Goal: Task Accomplishment & Management: Use online tool/utility

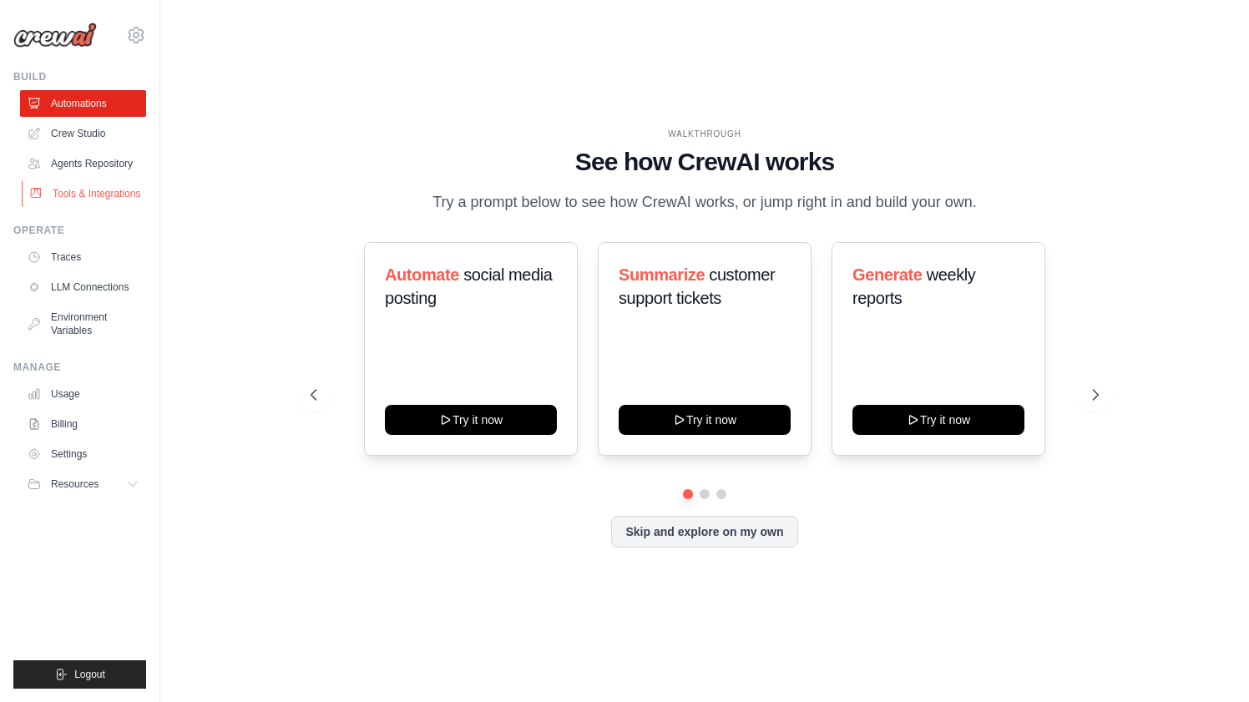
click at [109, 194] on link "Tools & Integrations" at bounding box center [85, 193] width 126 height 27
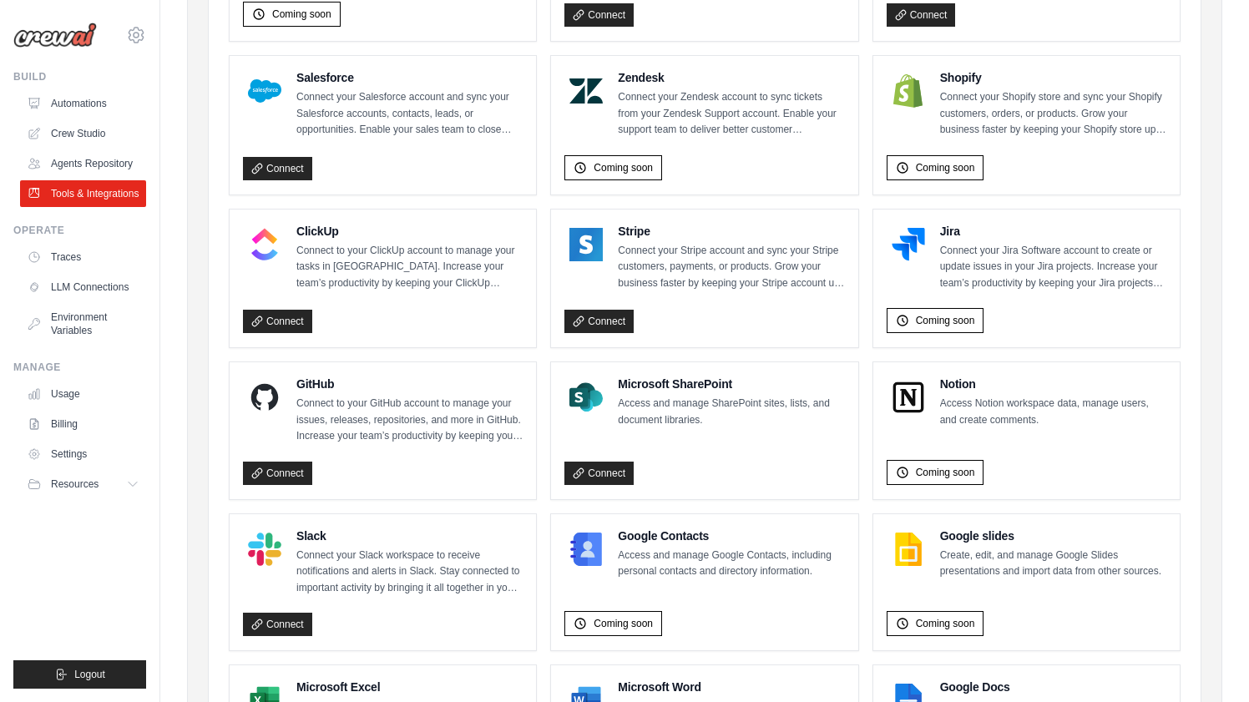
scroll to position [908, 0]
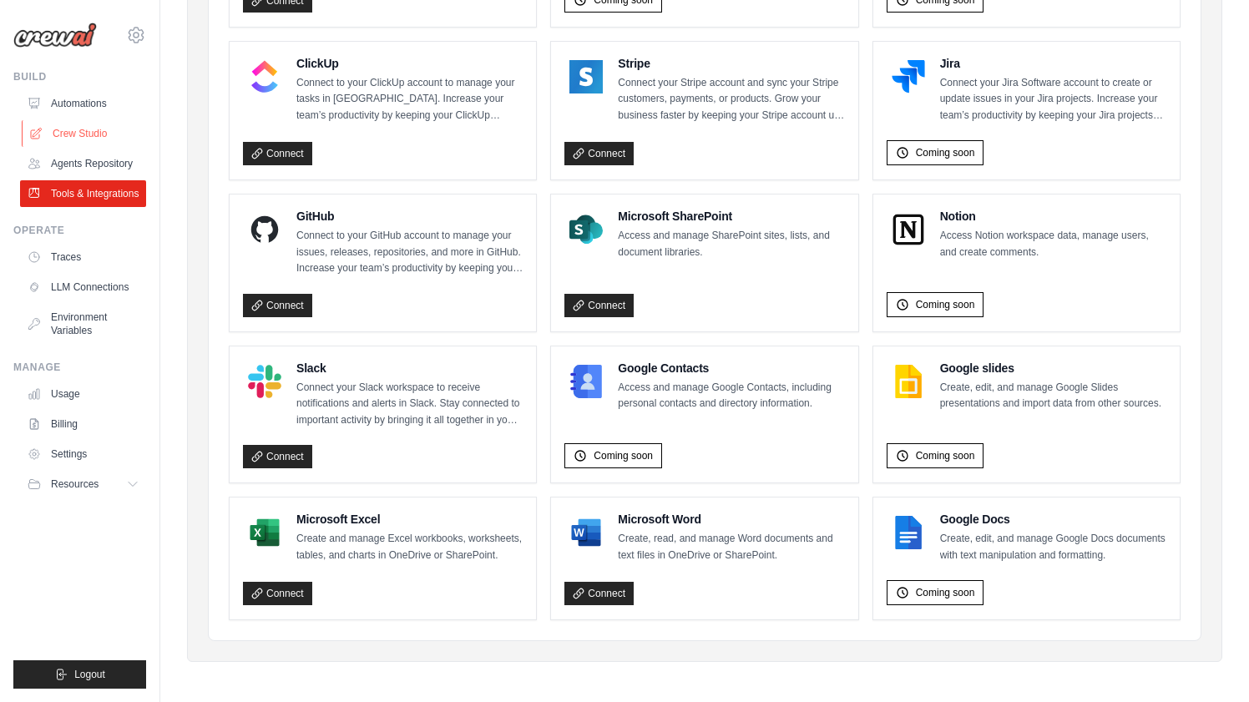
click at [81, 126] on link "Crew Studio" at bounding box center [85, 133] width 126 height 27
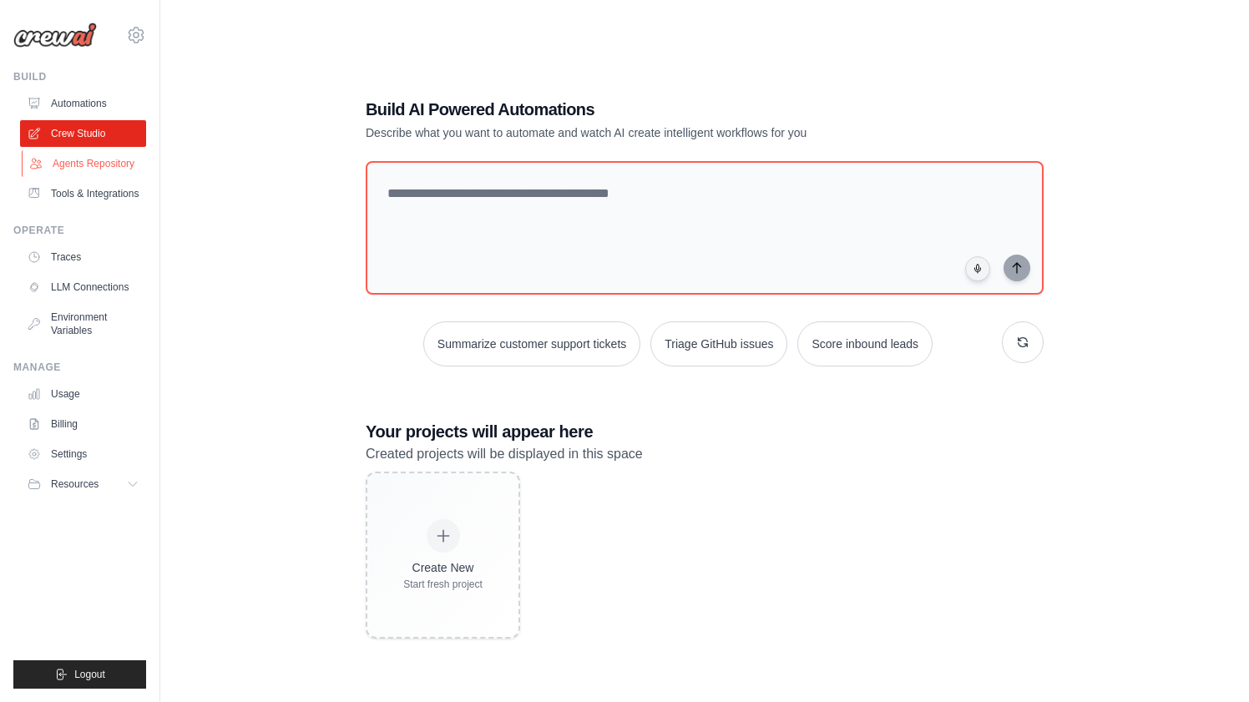
click at [111, 159] on link "Agents Repository" at bounding box center [85, 163] width 126 height 27
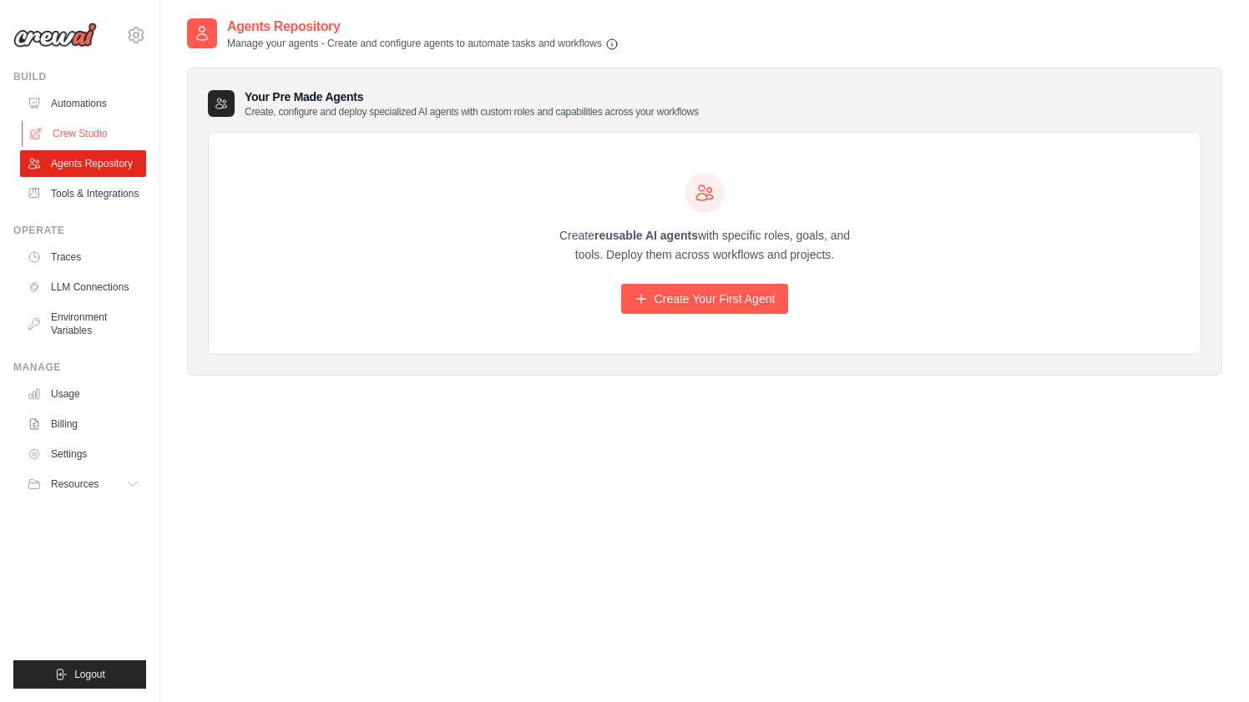
click at [102, 139] on link "Crew Studio" at bounding box center [85, 133] width 126 height 27
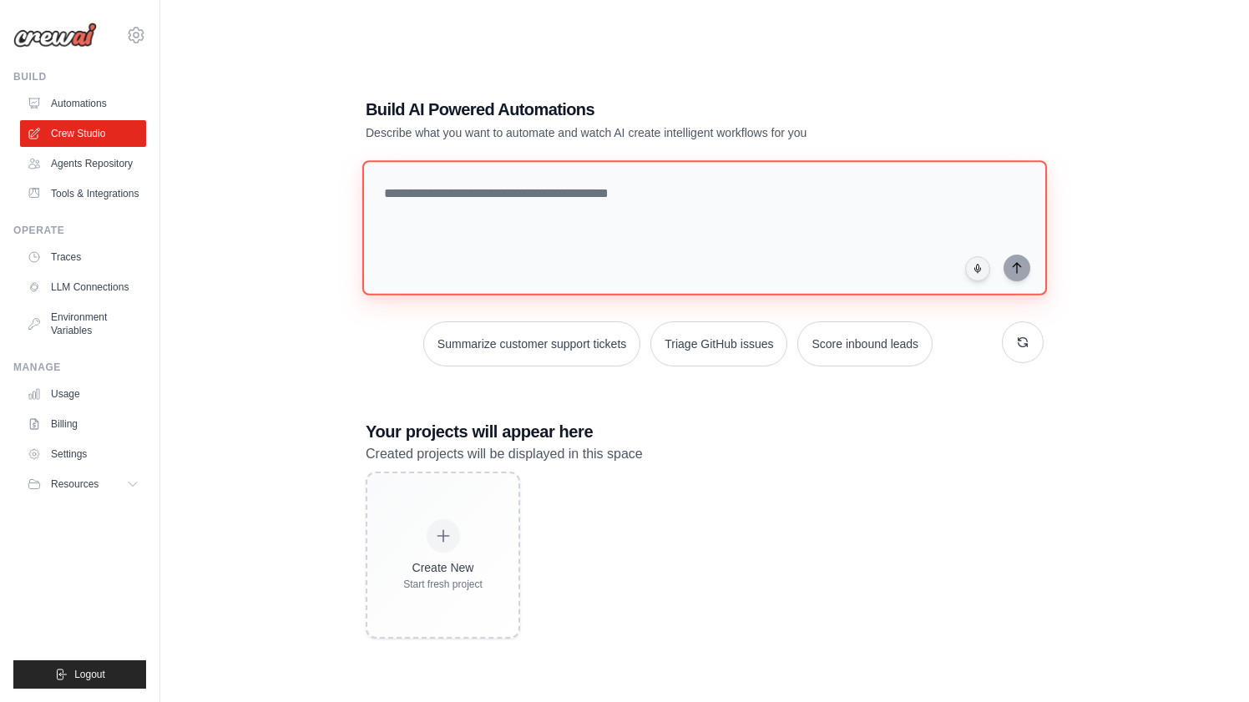
click at [544, 200] on textarea at bounding box center [704, 227] width 684 height 135
type textarea "**********"
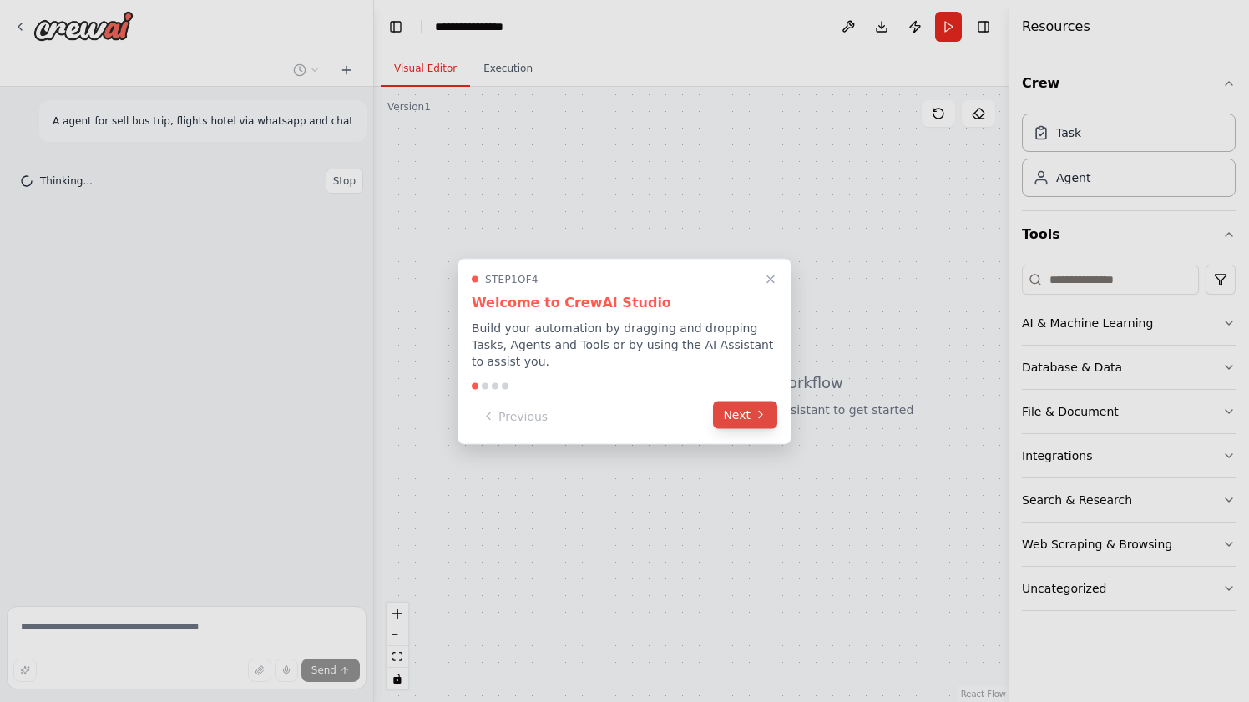
click at [754, 416] on icon at bounding box center [760, 414] width 13 height 13
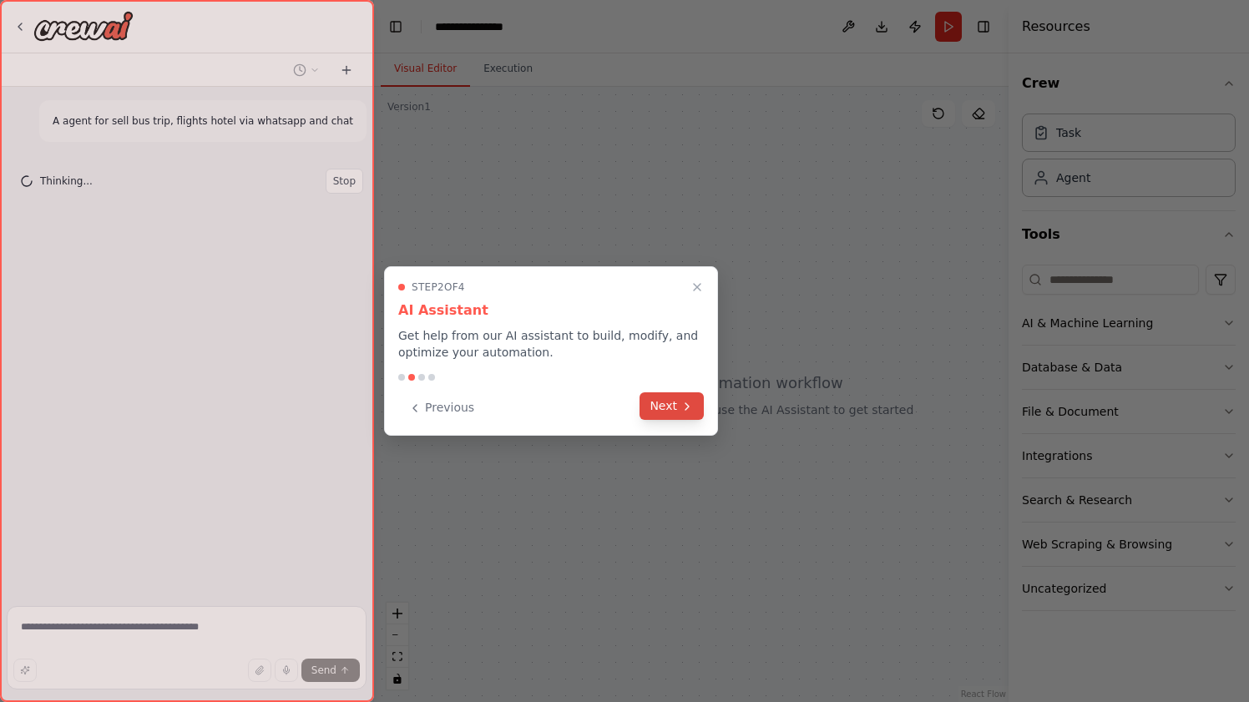
click at [684, 401] on icon at bounding box center [686, 406] width 13 height 13
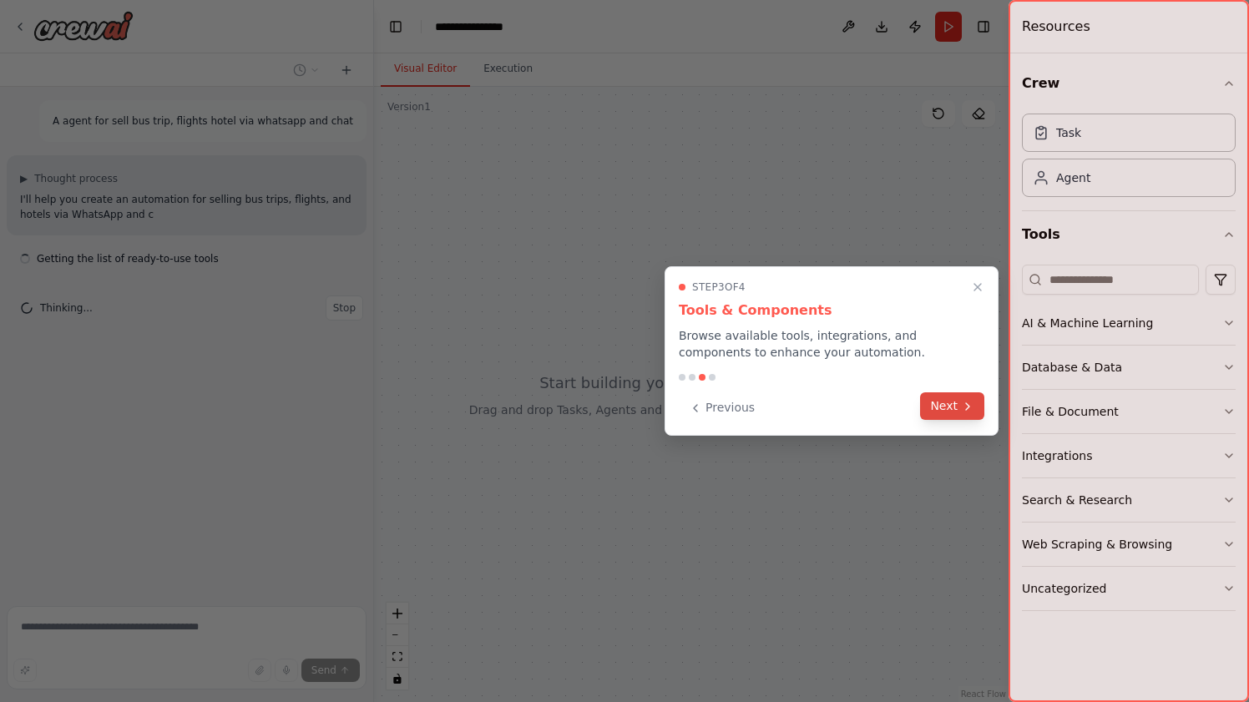
click at [947, 399] on button "Next" at bounding box center [952, 406] width 64 height 28
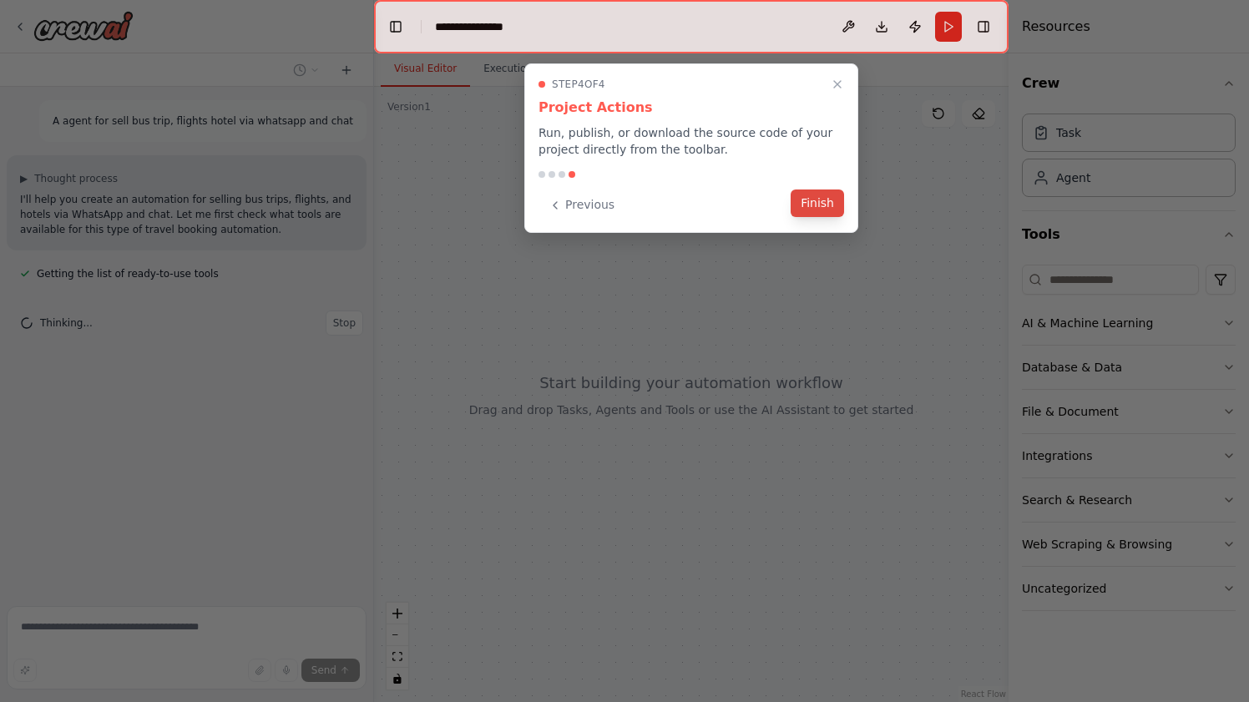
click at [805, 204] on button "Finish" at bounding box center [816, 203] width 53 height 28
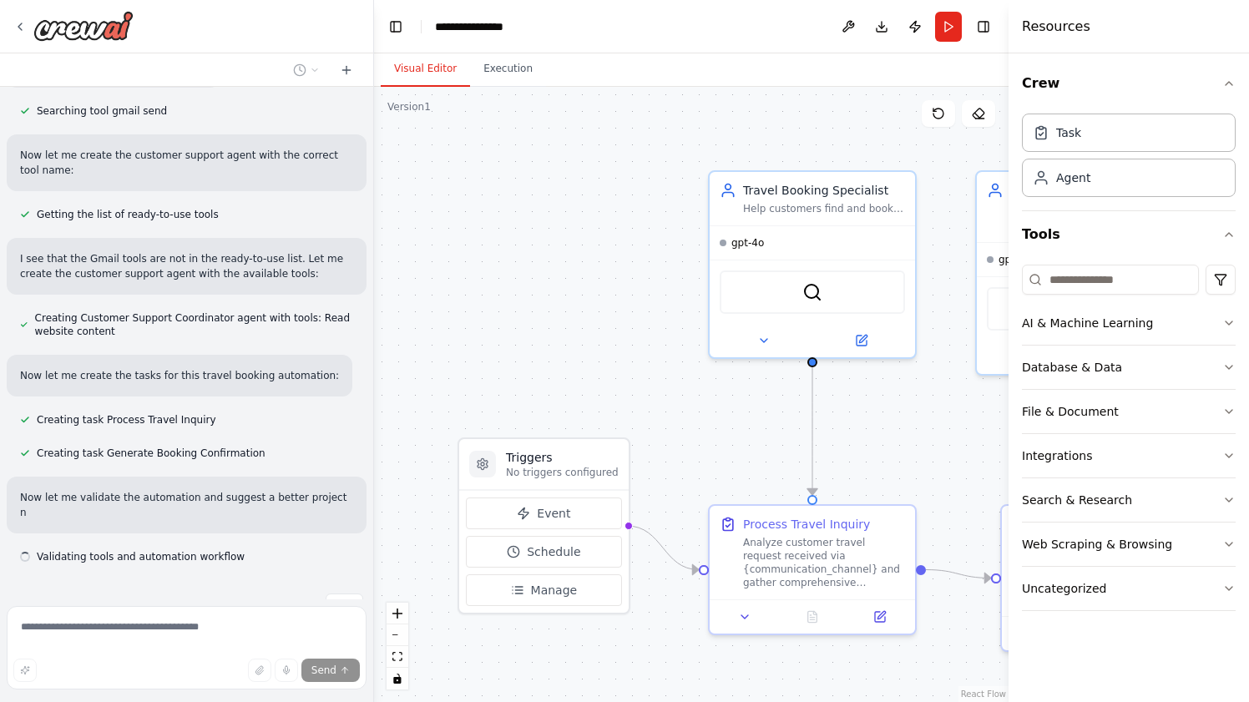
scroll to position [877, 0]
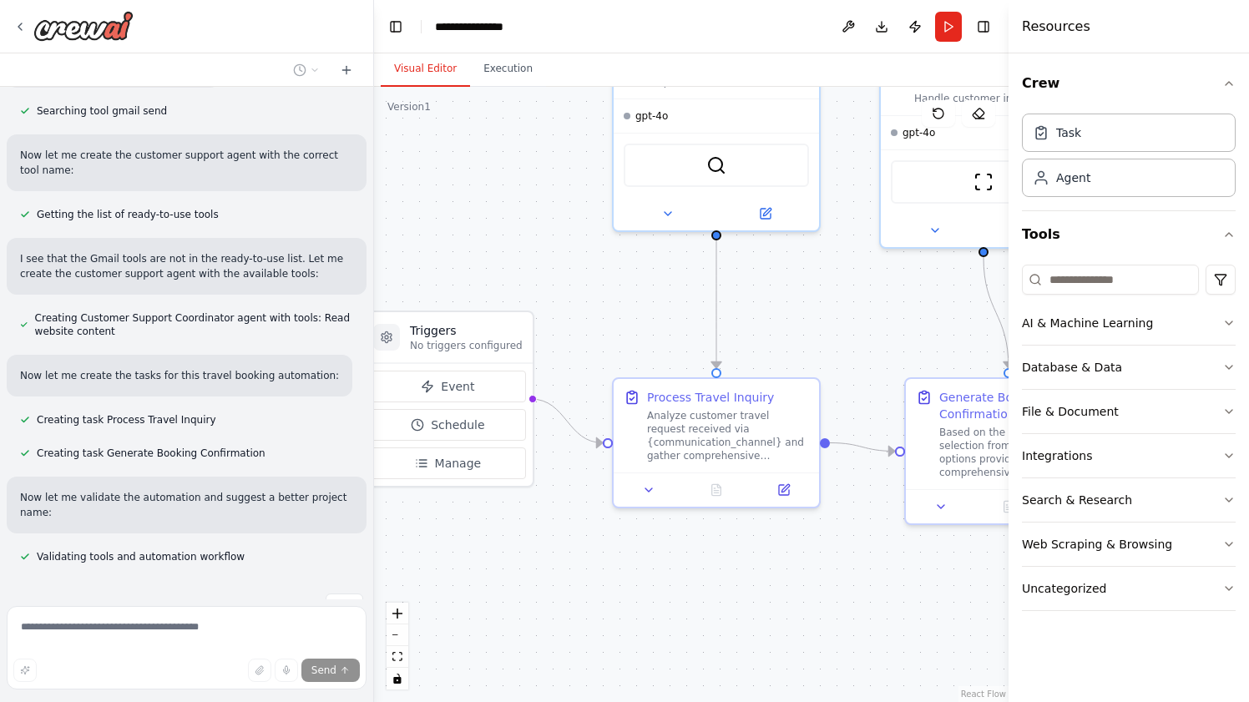
drag, startPoint x: 585, startPoint y: 318, endPoint x: 492, endPoint y: 190, distance: 157.8
click at [492, 190] on div ".deletable-edge-delete-btn { width: 20px; height: 20px; border: 0px solid #ffff…" at bounding box center [691, 394] width 634 height 615
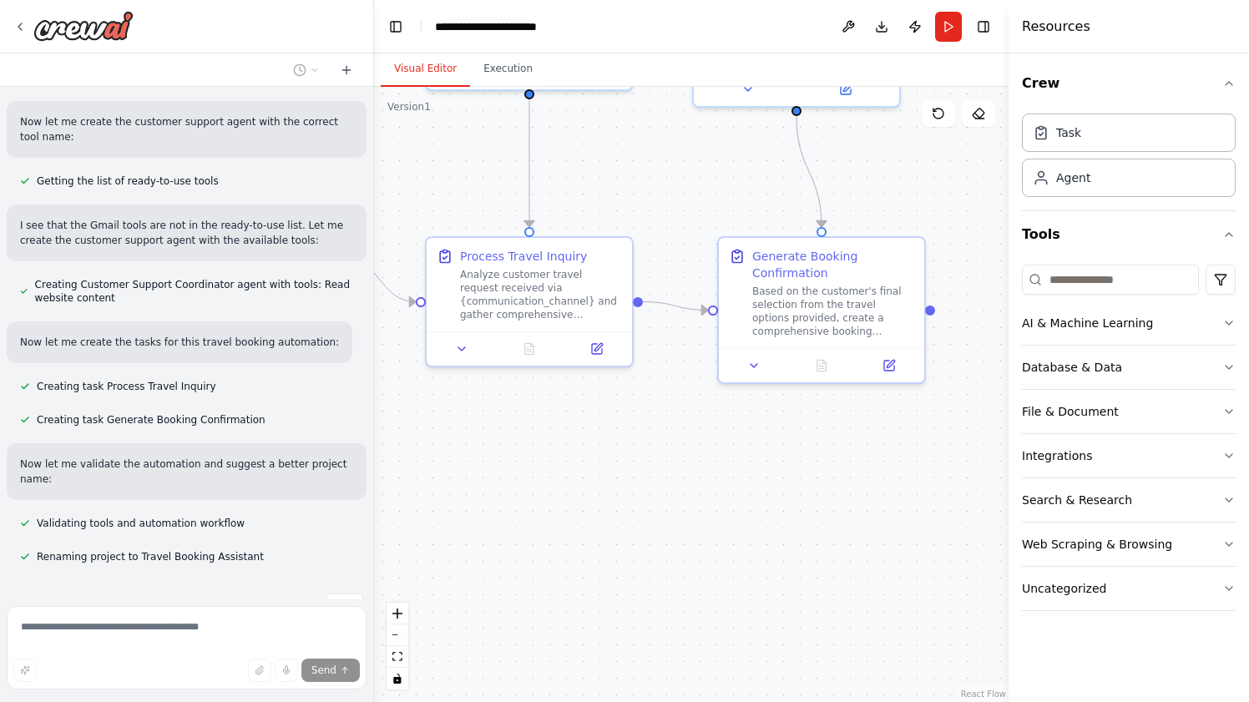
drag, startPoint x: 660, startPoint y: 314, endPoint x: 468, endPoint y: 174, distance: 237.7
click at [468, 174] on div ".deletable-edge-delete-btn { width: 20px; height: 20px; border: 0px solid #ffff…" at bounding box center [691, 394] width 634 height 615
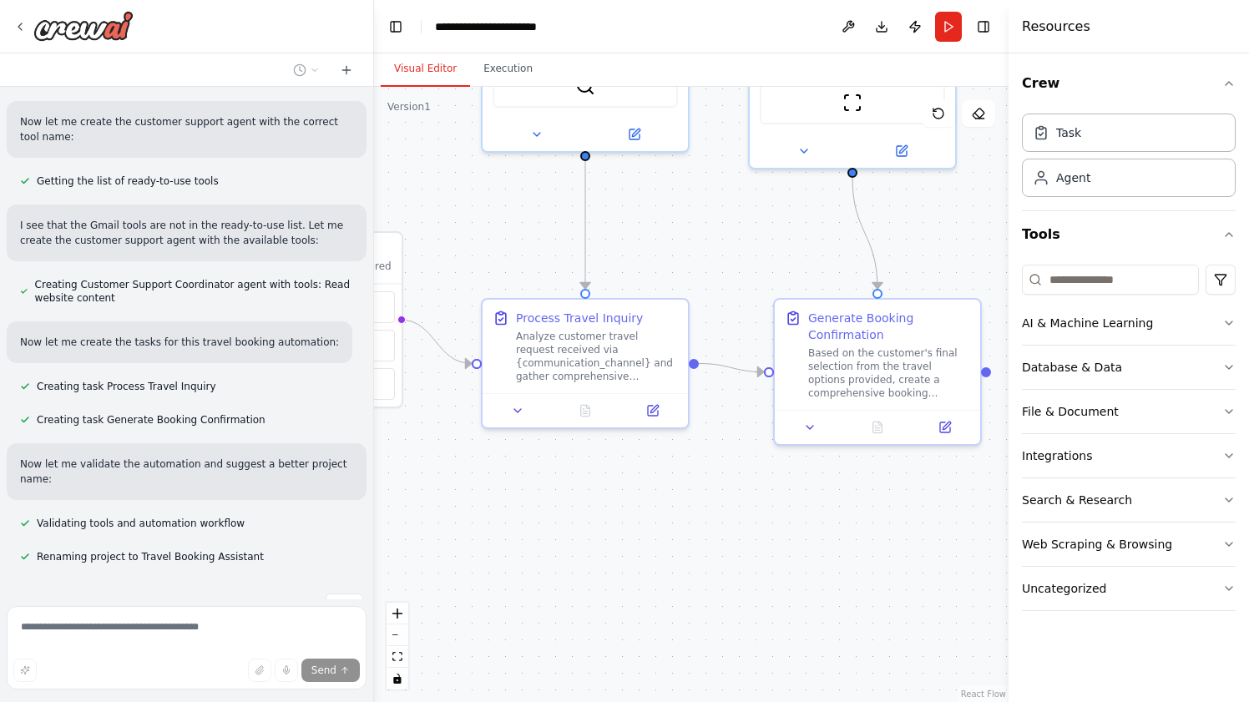
drag, startPoint x: 603, startPoint y: 209, endPoint x: 660, endPoint y: 270, distance: 84.4
click at [660, 270] on div ".deletable-edge-delete-btn { width: 20px; height: 20px; border: 0px solid #ffff…" at bounding box center [691, 394] width 634 height 615
click at [615, 371] on div "Analyze customer travel request received via {communication_channel} and gather…" at bounding box center [597, 352] width 162 height 53
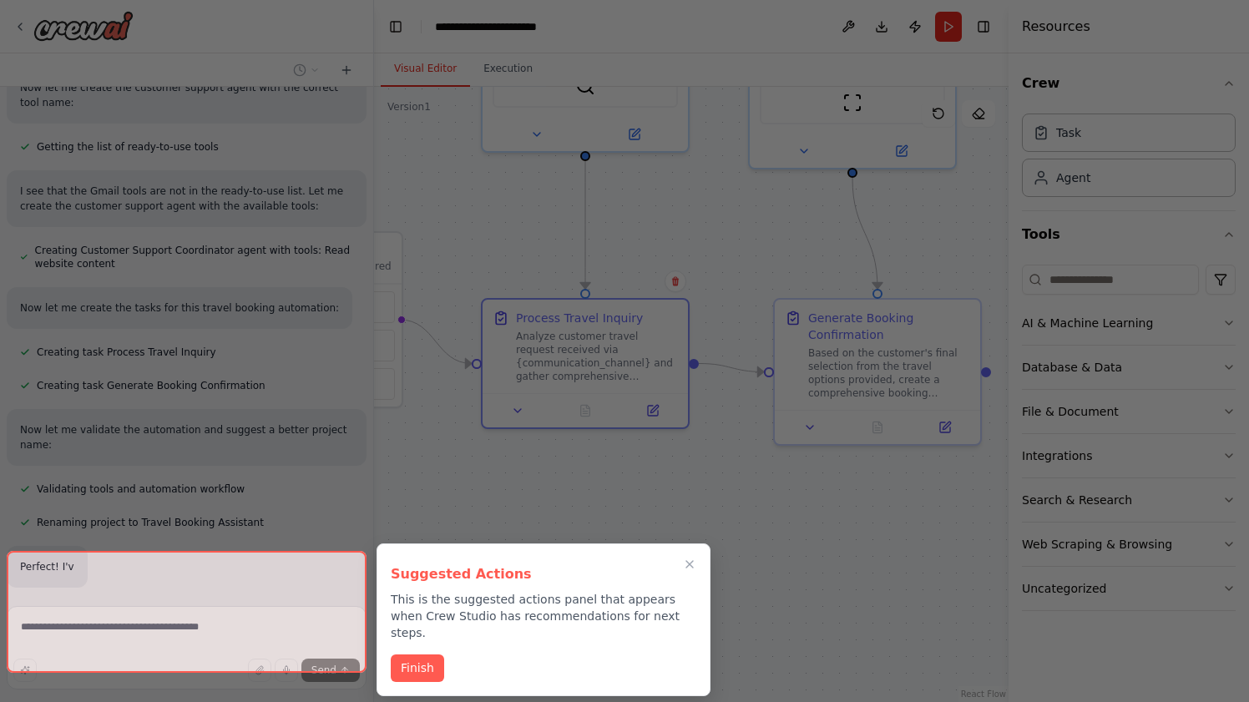
scroll to position [951, 0]
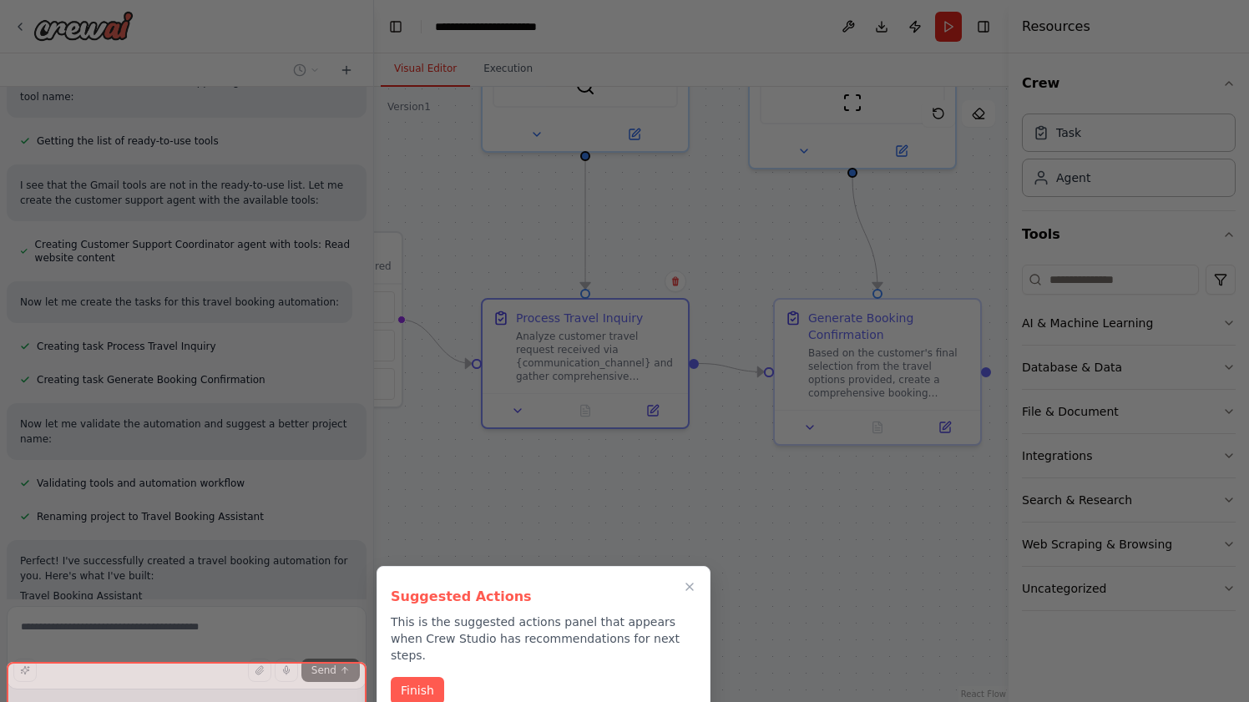
click at [419, 658] on div "Suggested Actions This is the suggested actions panel that appears when Crew St…" at bounding box center [543, 642] width 334 height 153
click at [416, 675] on button "Finish" at bounding box center [417, 689] width 53 height 28
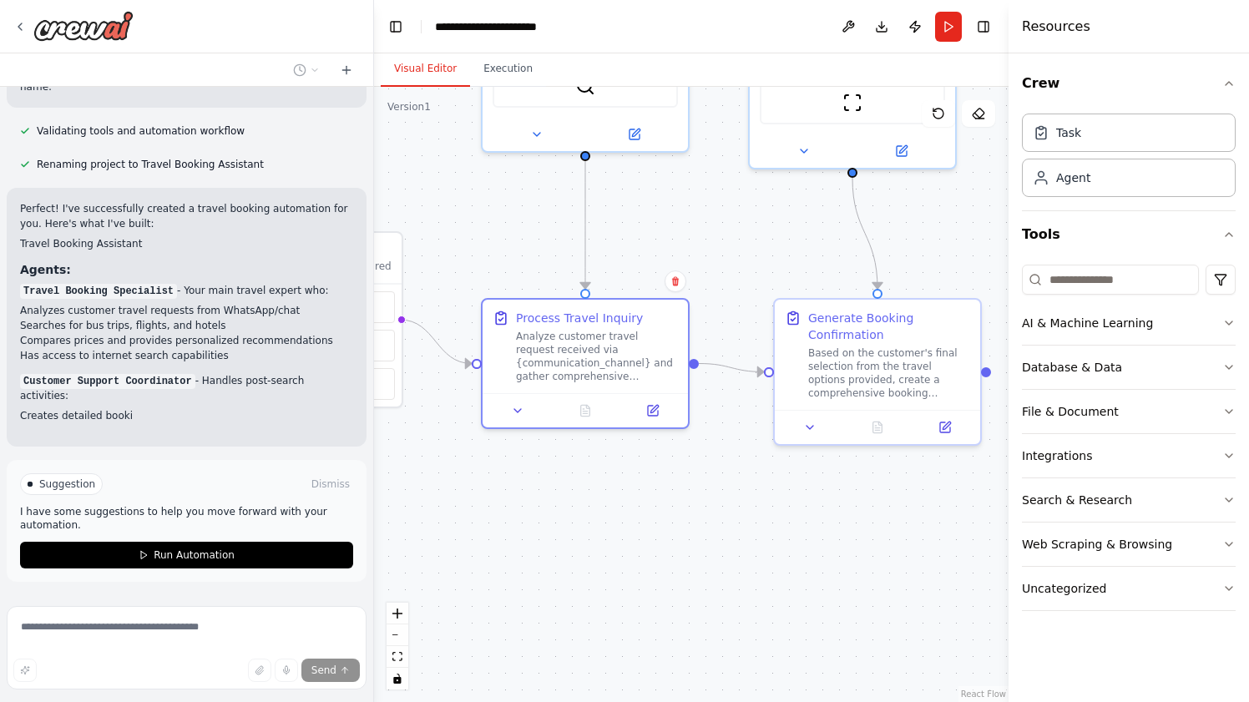
click at [589, 504] on div ".deletable-edge-delete-btn { width: 20px; height: 20px; border: 0px solid #ffff…" at bounding box center [691, 394] width 634 height 615
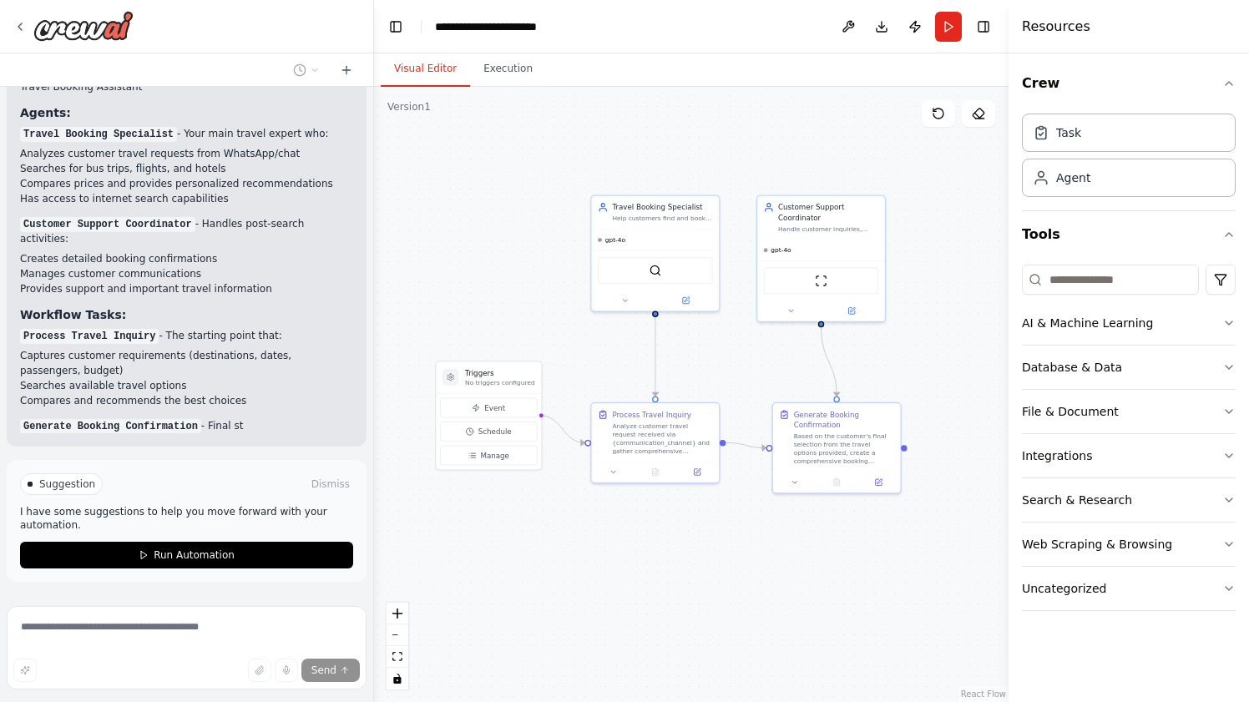
drag, startPoint x: 457, startPoint y: 222, endPoint x: 542, endPoint y: 262, distance: 93.3
click at [542, 261] on div ".deletable-edge-delete-btn { width: 20px; height: 20px; border: 0px solid #ffff…" at bounding box center [691, 394] width 634 height 615
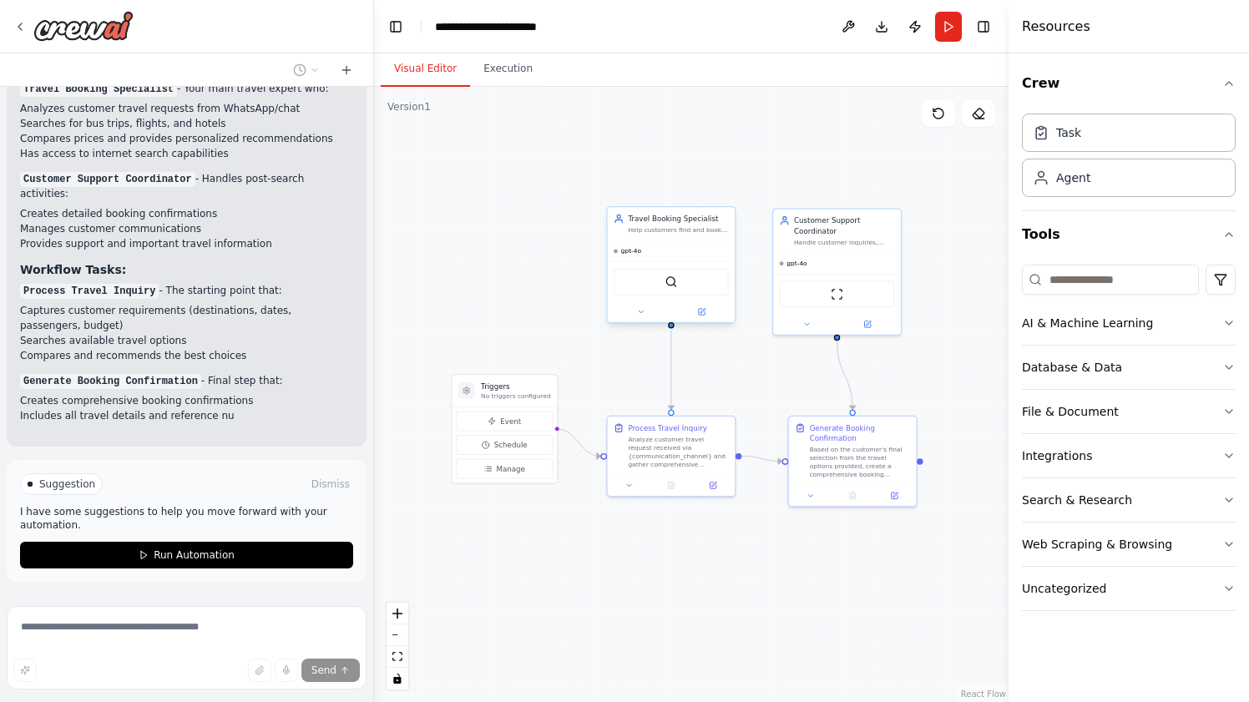
click at [671, 242] on div "gpt-4o" at bounding box center [672, 251] width 128 height 21
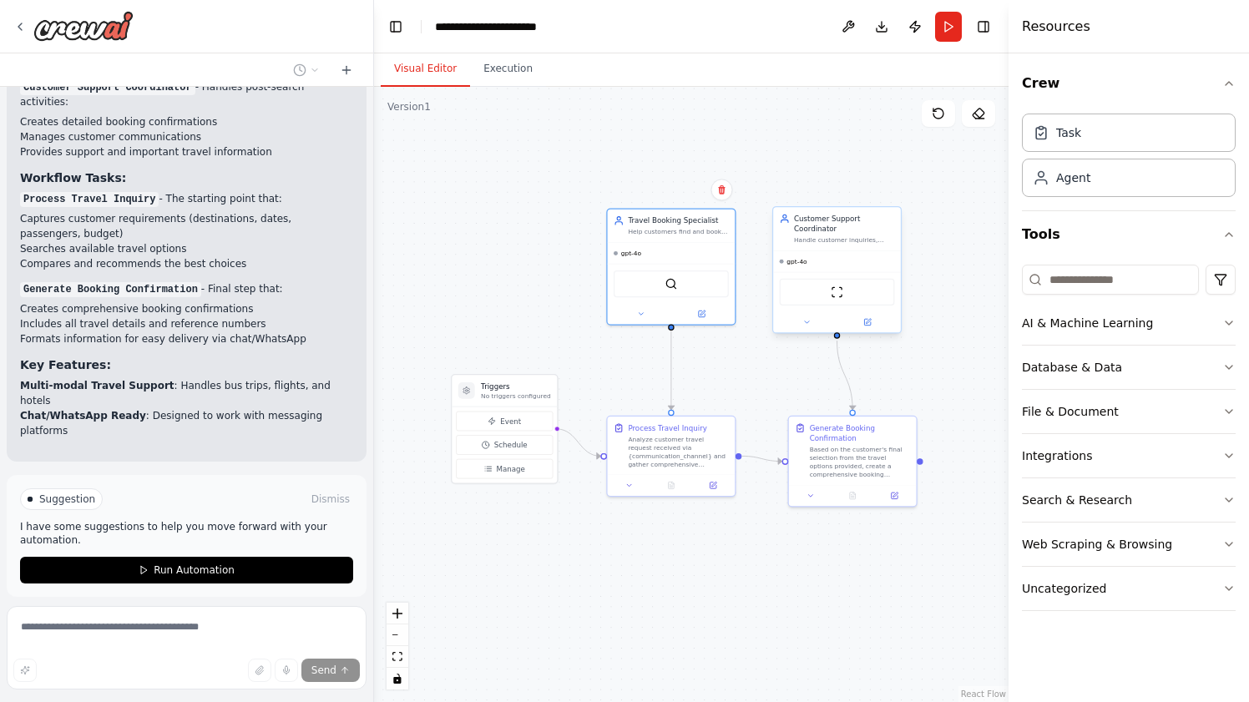
click at [844, 250] on div "gpt-4o ScrapeWebsiteTool" at bounding box center [837, 291] width 128 height 82
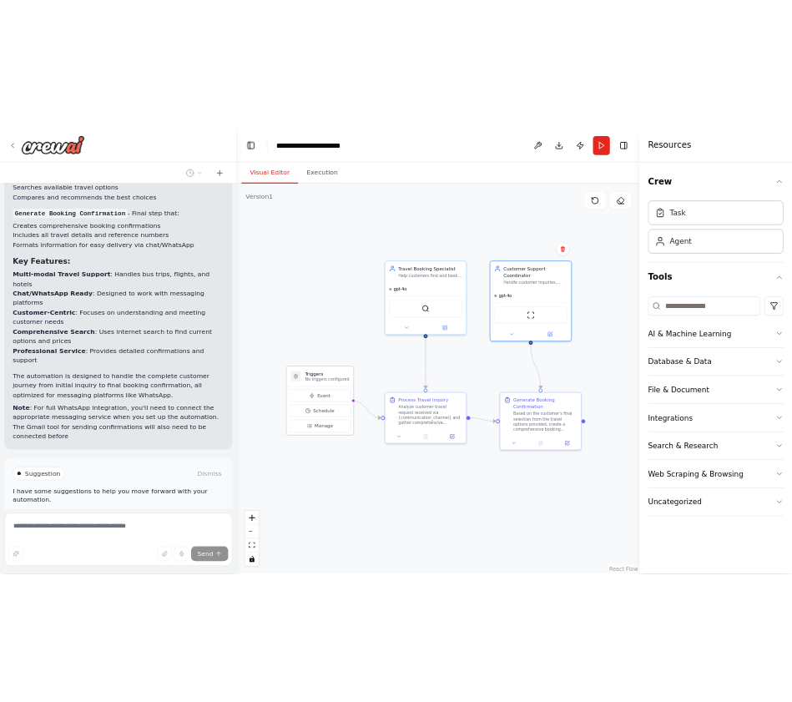
scroll to position [1767, 0]
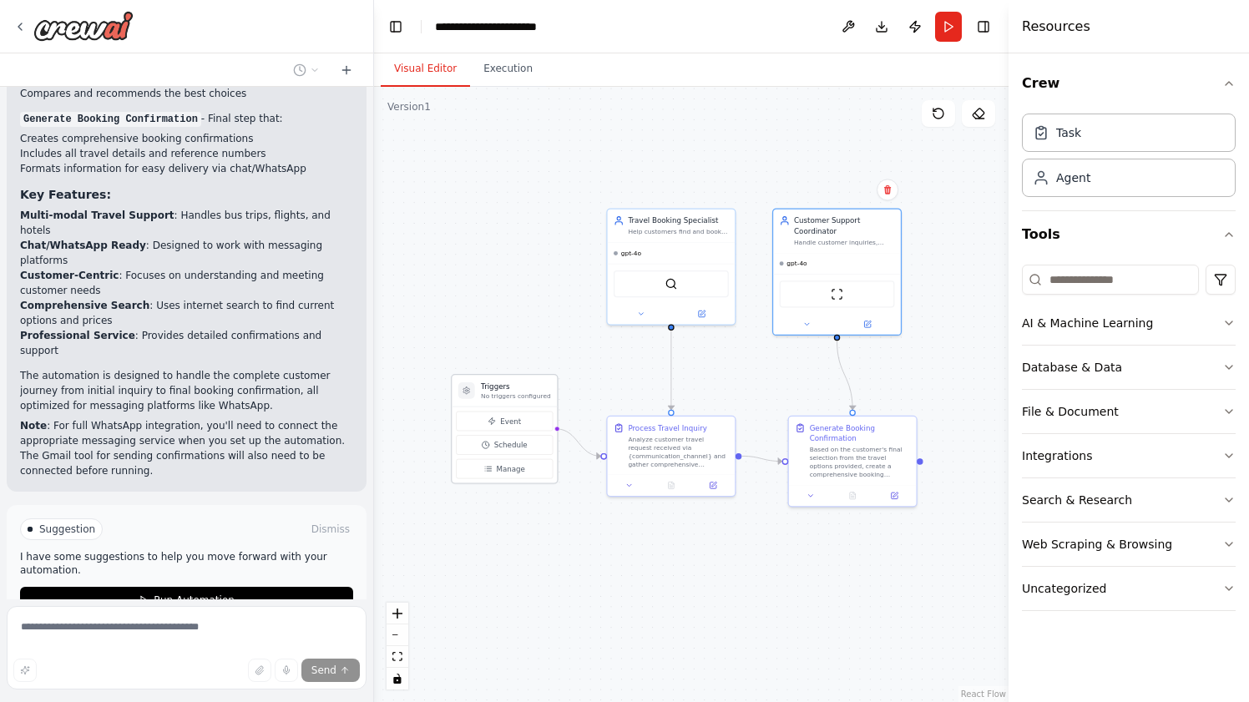
click at [521, 395] on p "No triggers configured" at bounding box center [516, 395] width 70 height 8
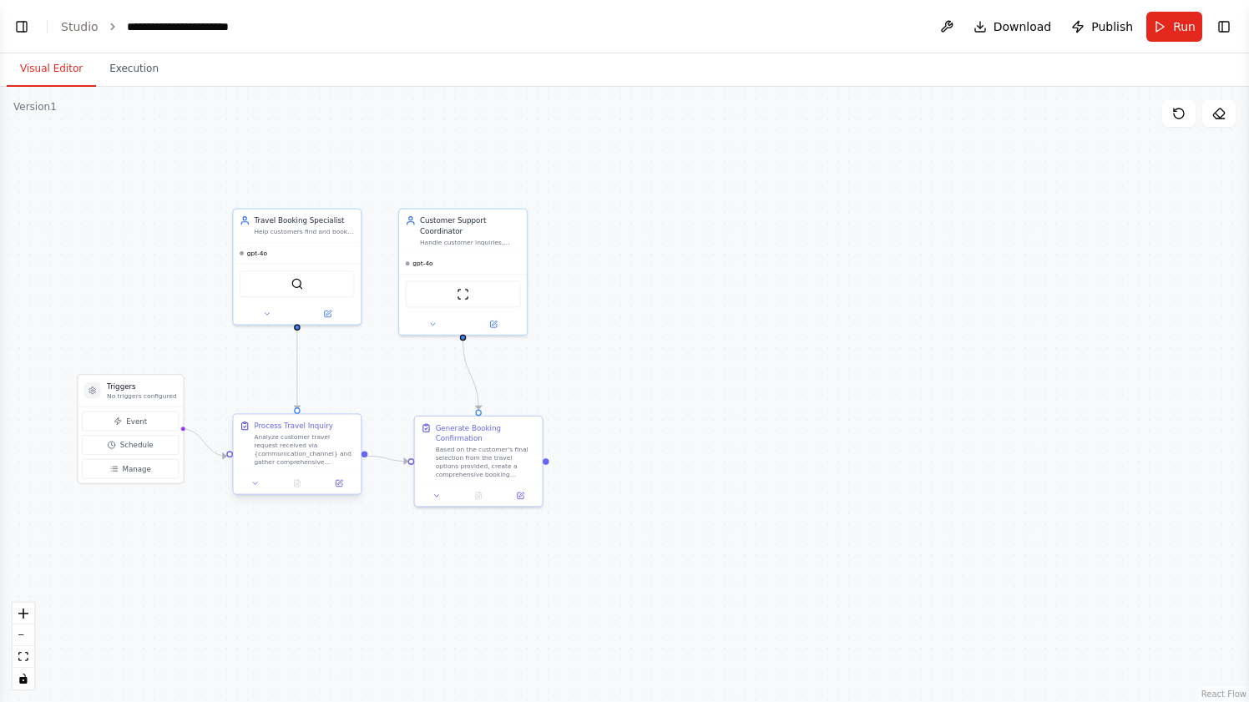
click at [306, 450] on div "Analyze customer travel request received via {communication_channel} and gather…" at bounding box center [304, 449] width 100 height 33
click at [318, 263] on div "SerperDevTool" at bounding box center [298, 281] width 128 height 40
click at [319, 257] on div "gpt-4o" at bounding box center [298, 251] width 128 height 21
click at [1012, 18] on span "Download" at bounding box center [1022, 26] width 58 height 17
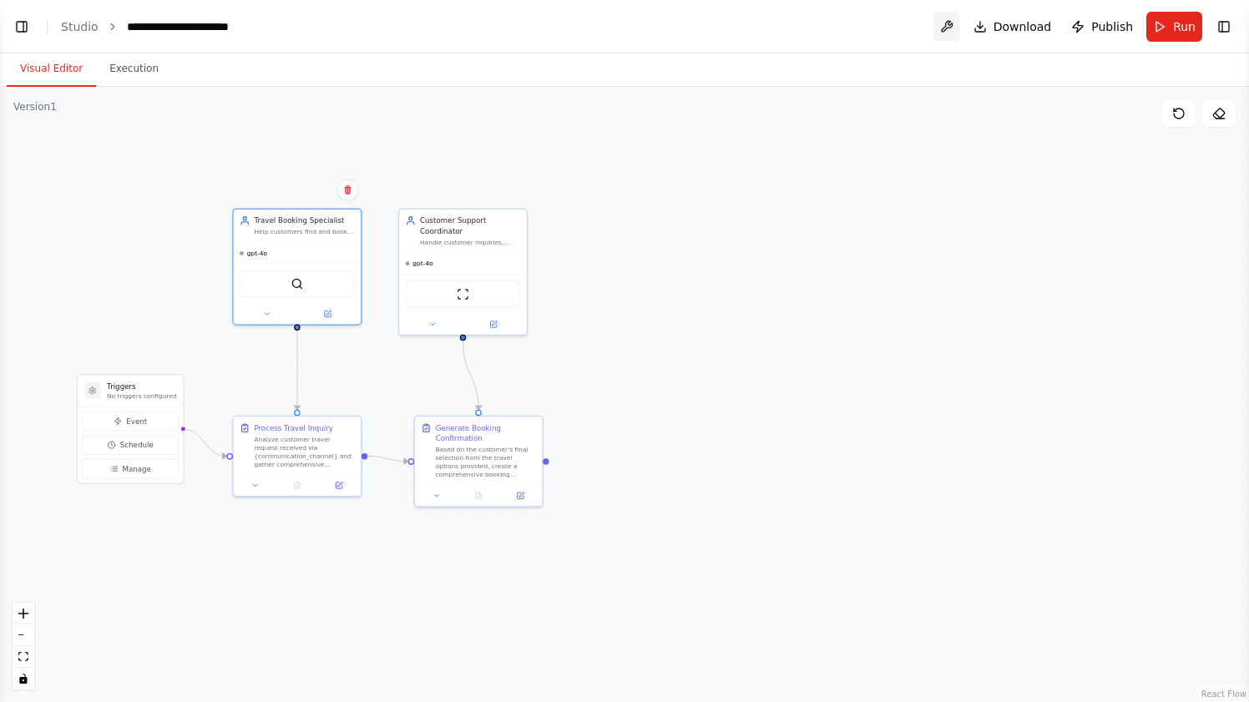
click at [956, 28] on button at bounding box center [946, 27] width 27 height 30
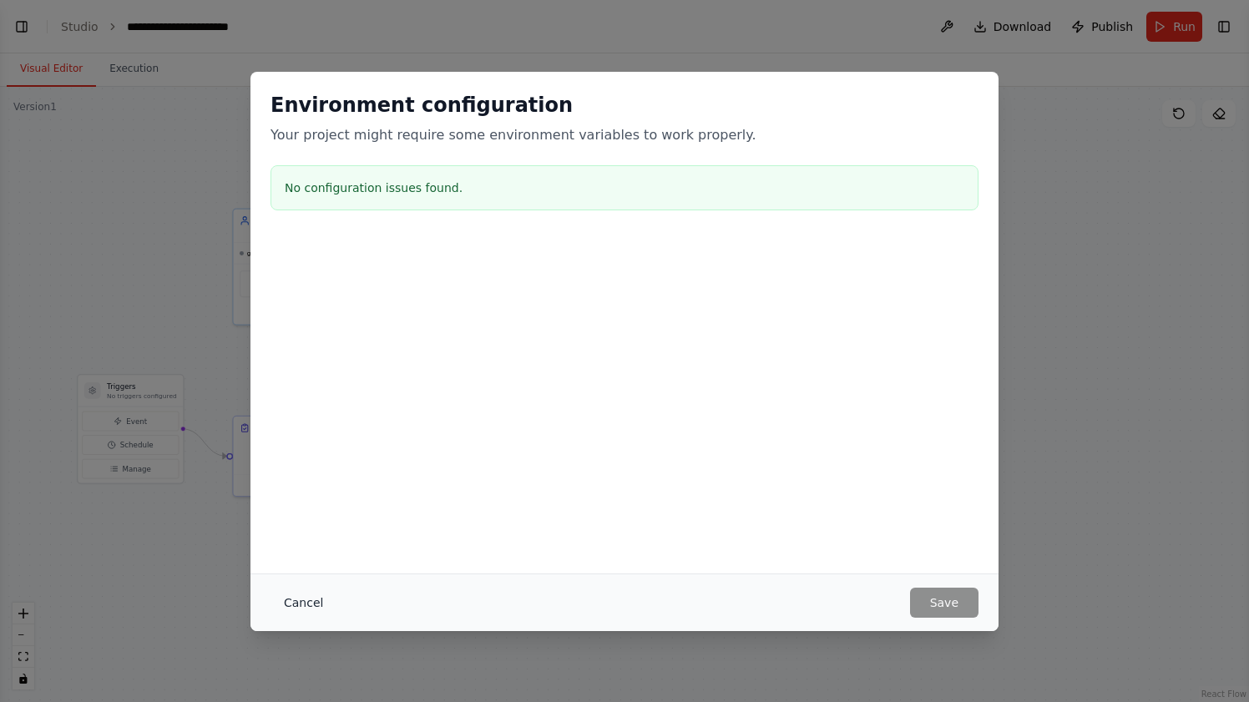
click at [300, 603] on button "Cancel" at bounding box center [303, 603] width 66 height 30
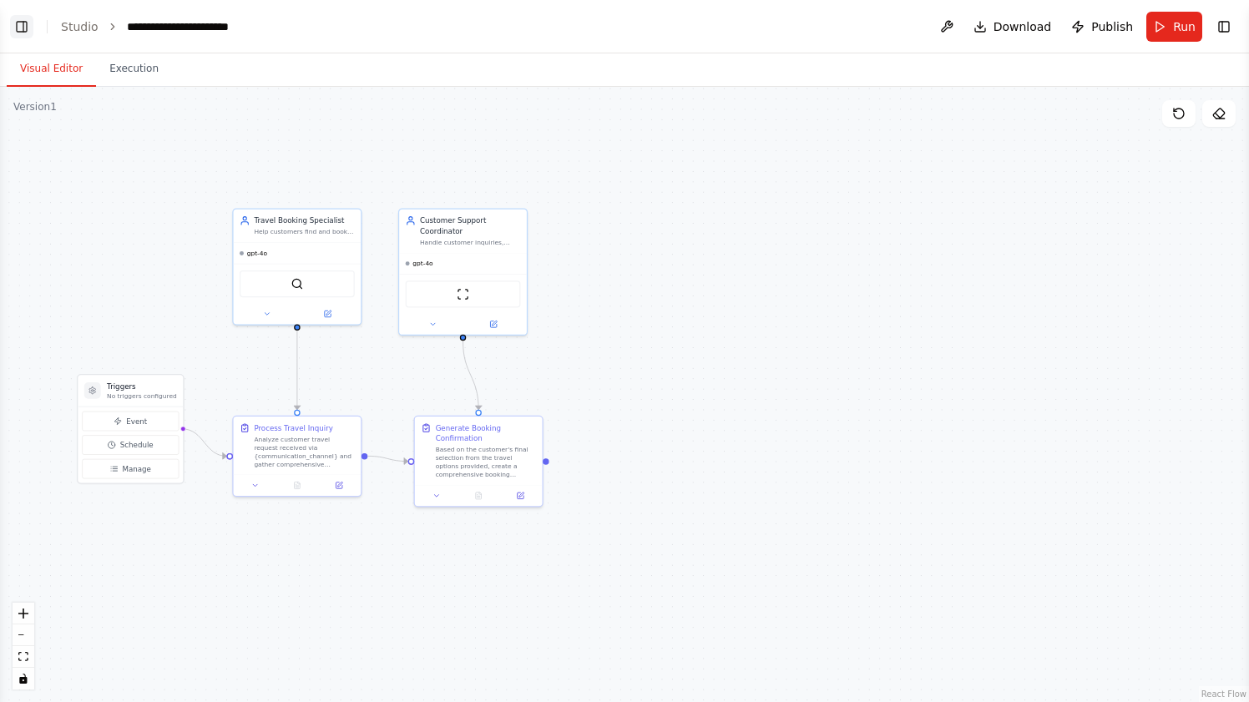
click at [22, 30] on button "Toggle Left Sidebar" at bounding box center [21, 26] width 23 height 23
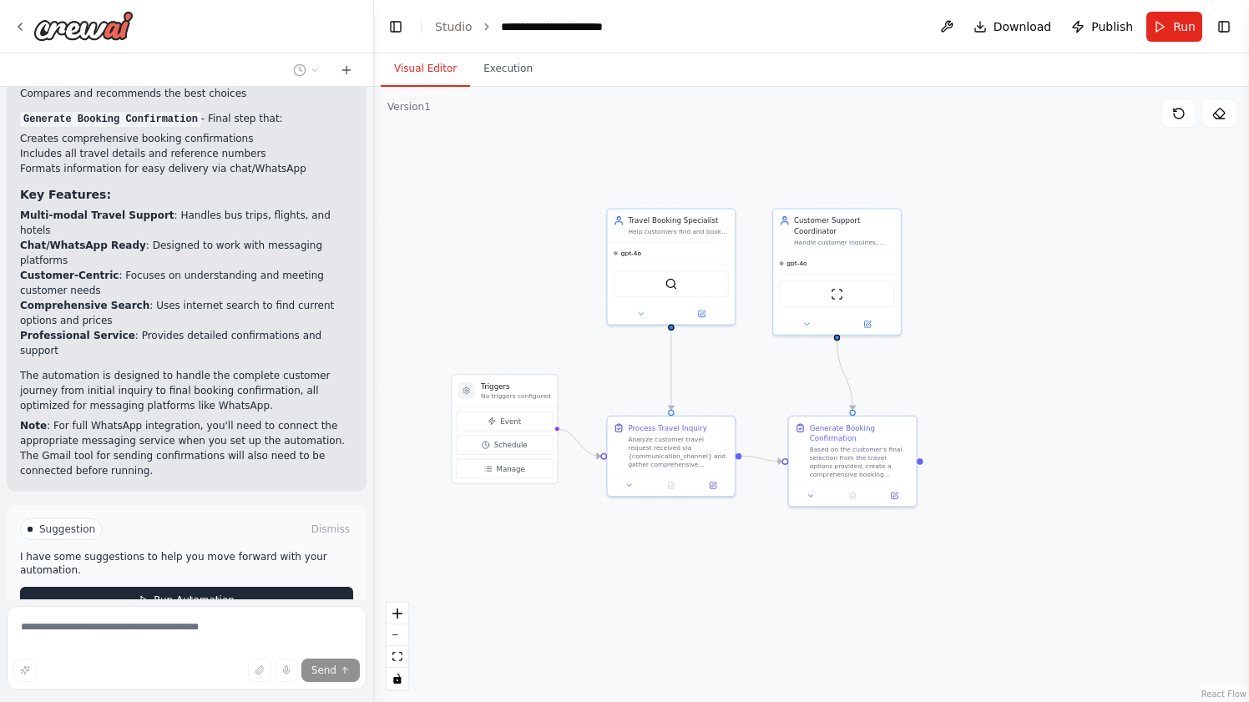
click at [231, 593] on span "Run Automation" at bounding box center [194, 599] width 81 height 13
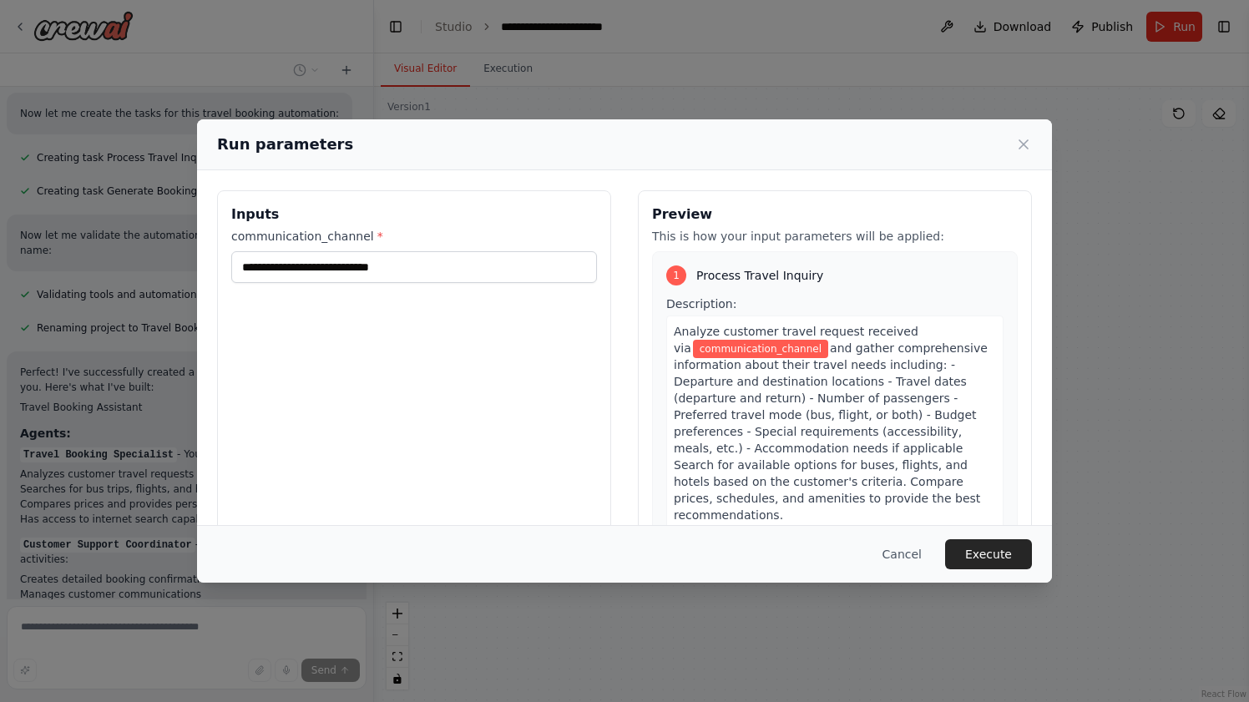
scroll to position [1114, 0]
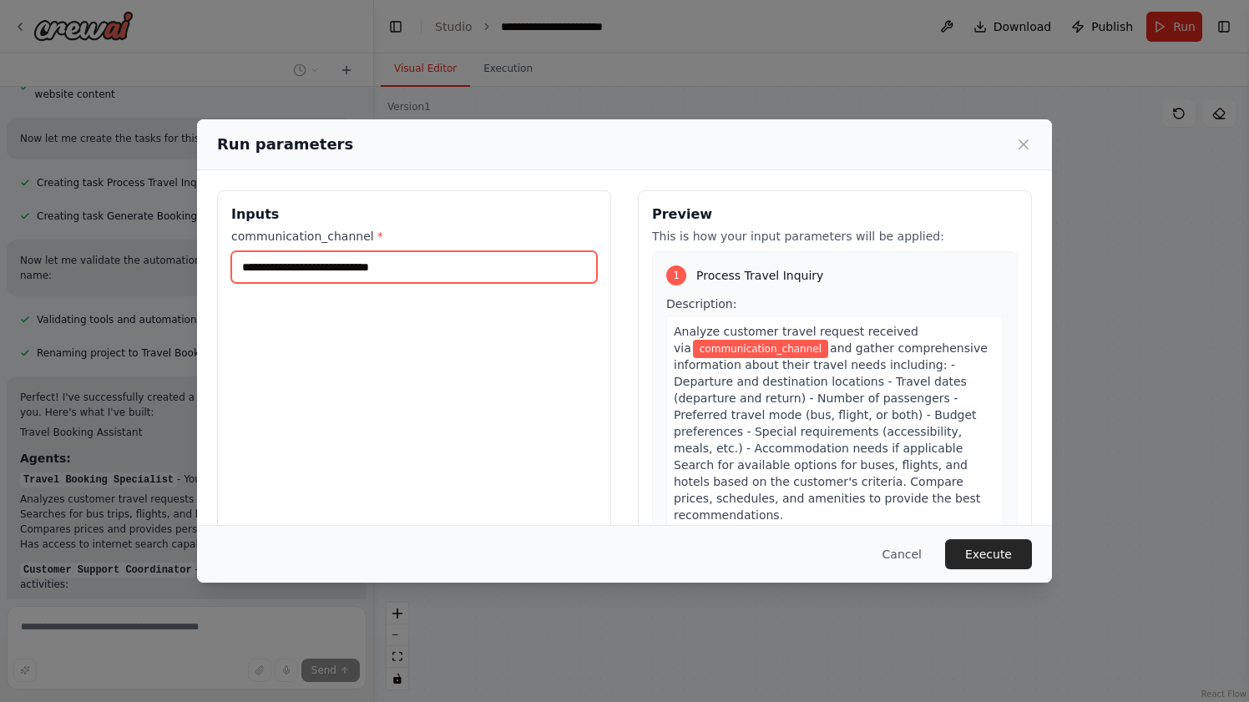
click at [484, 270] on input "communication_channel *" at bounding box center [414, 267] width 366 height 32
click at [911, 548] on button "Cancel" at bounding box center [902, 554] width 66 height 30
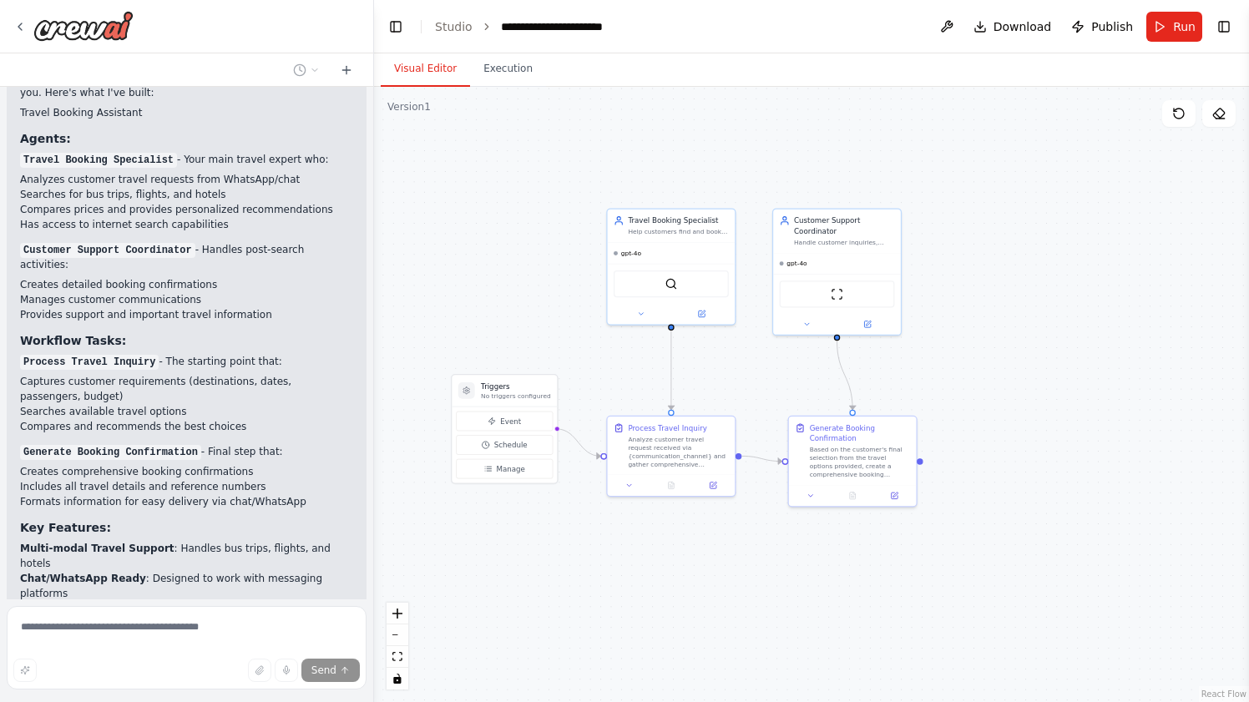
scroll to position [1632, 0]
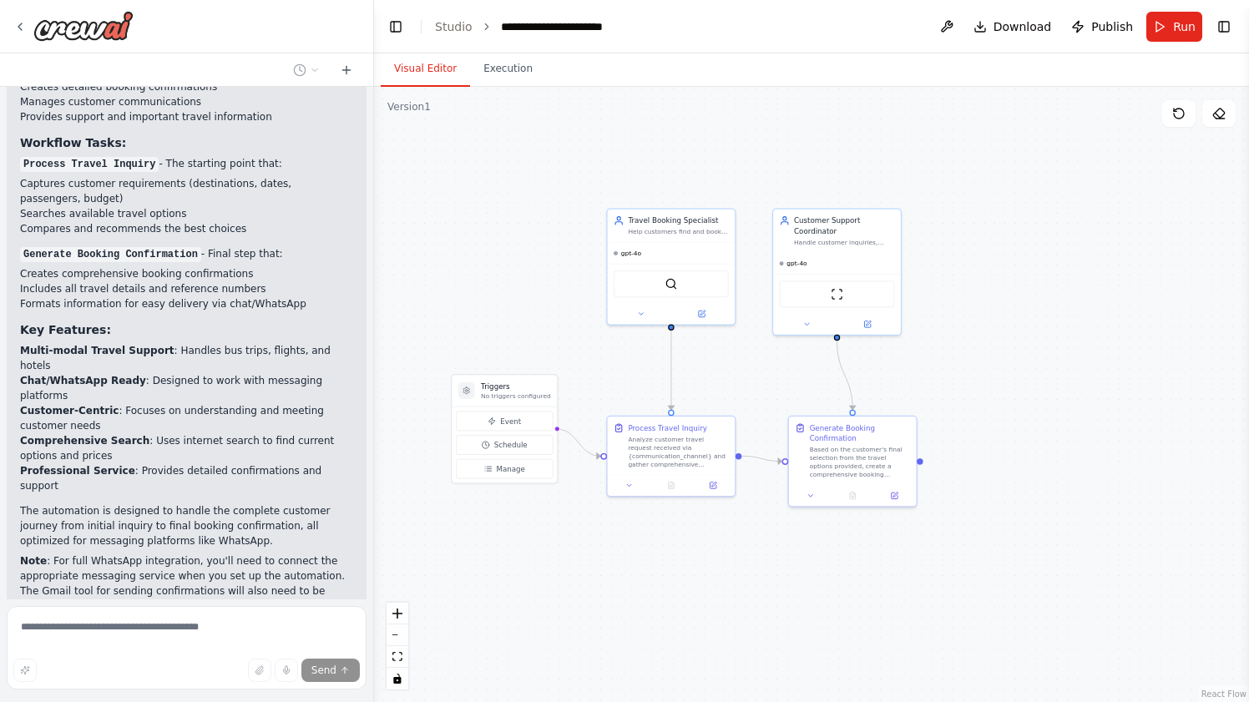
click at [339, 654] on button "Stop" at bounding box center [344, 666] width 38 height 25
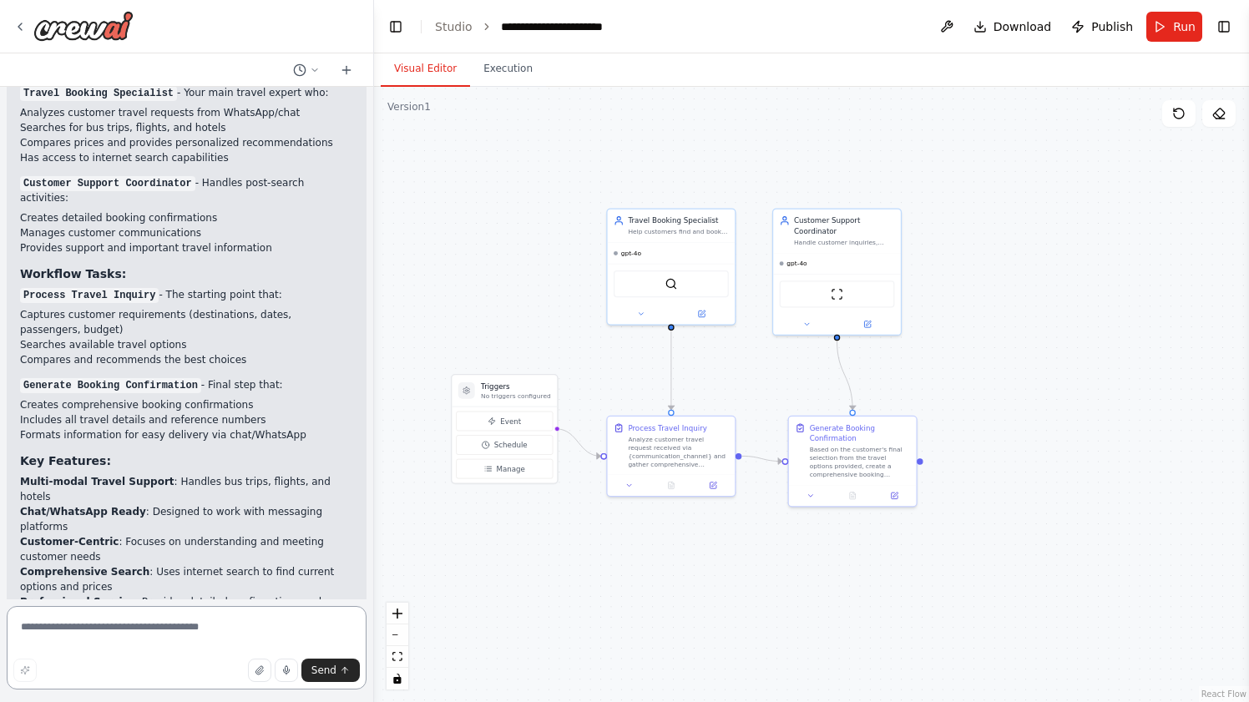
scroll to position [1567, 0]
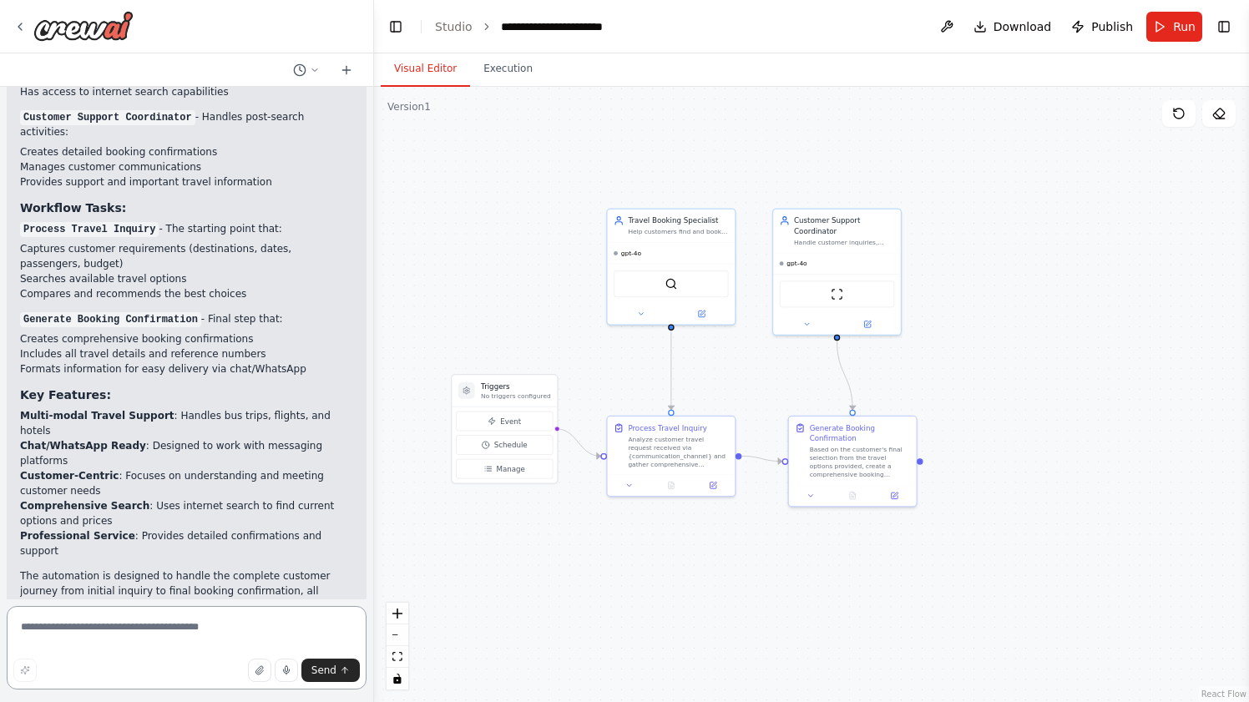
click at [271, 634] on textarea at bounding box center [187, 647] width 360 height 83
type textarea "**********"
click at [326, 674] on span "Send" at bounding box center [323, 670] width 25 height 13
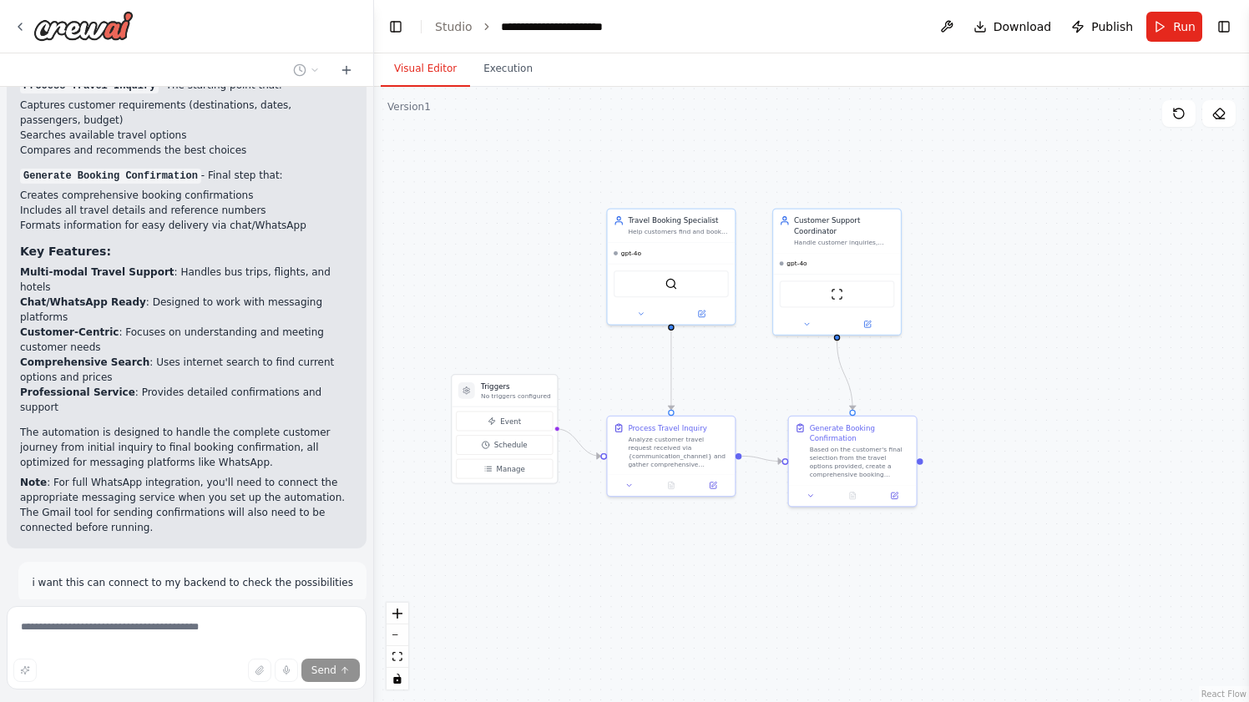
scroll to position [1713, 0]
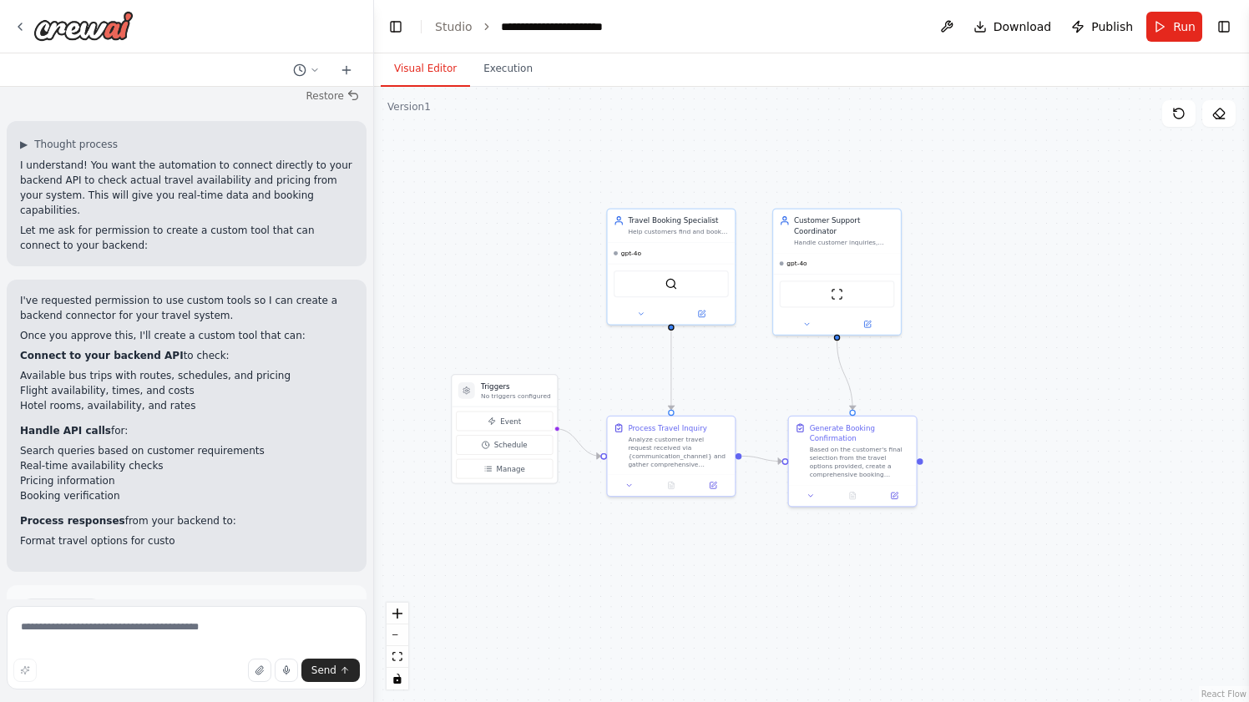
click at [212, 674] on span "Enable coding skills" at bounding box center [193, 680] width 98 height 13
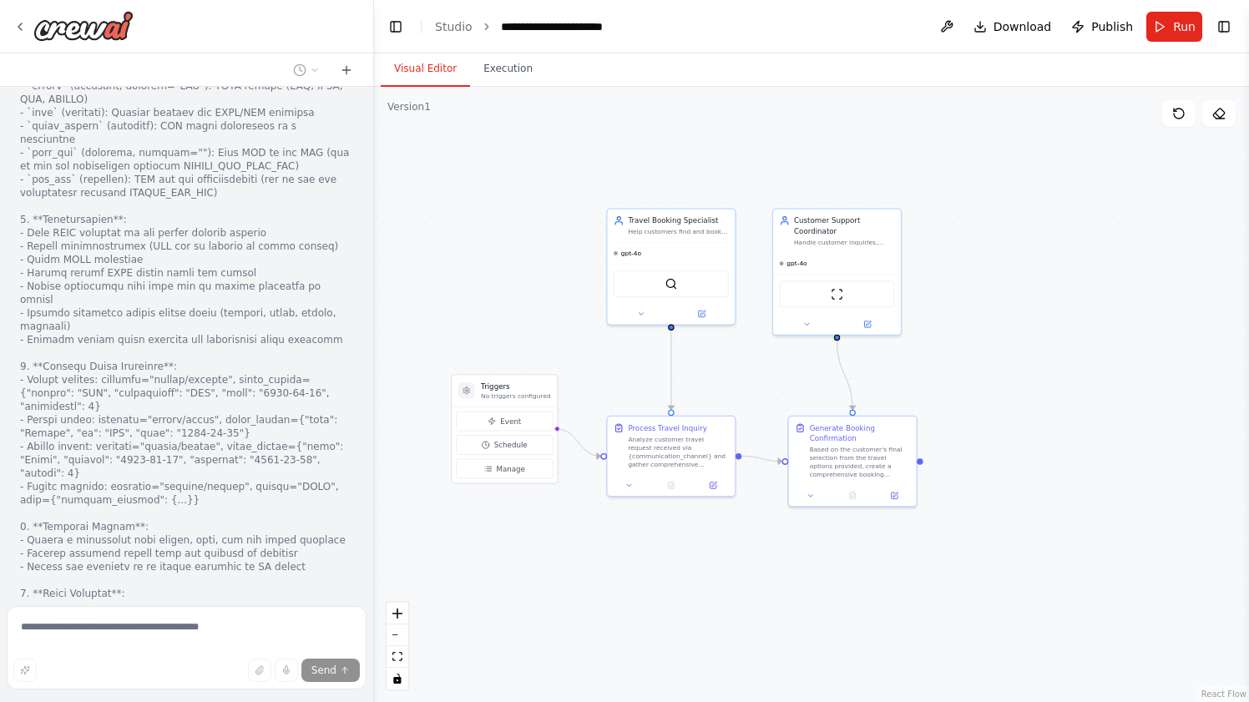
scroll to position [3197, 0]
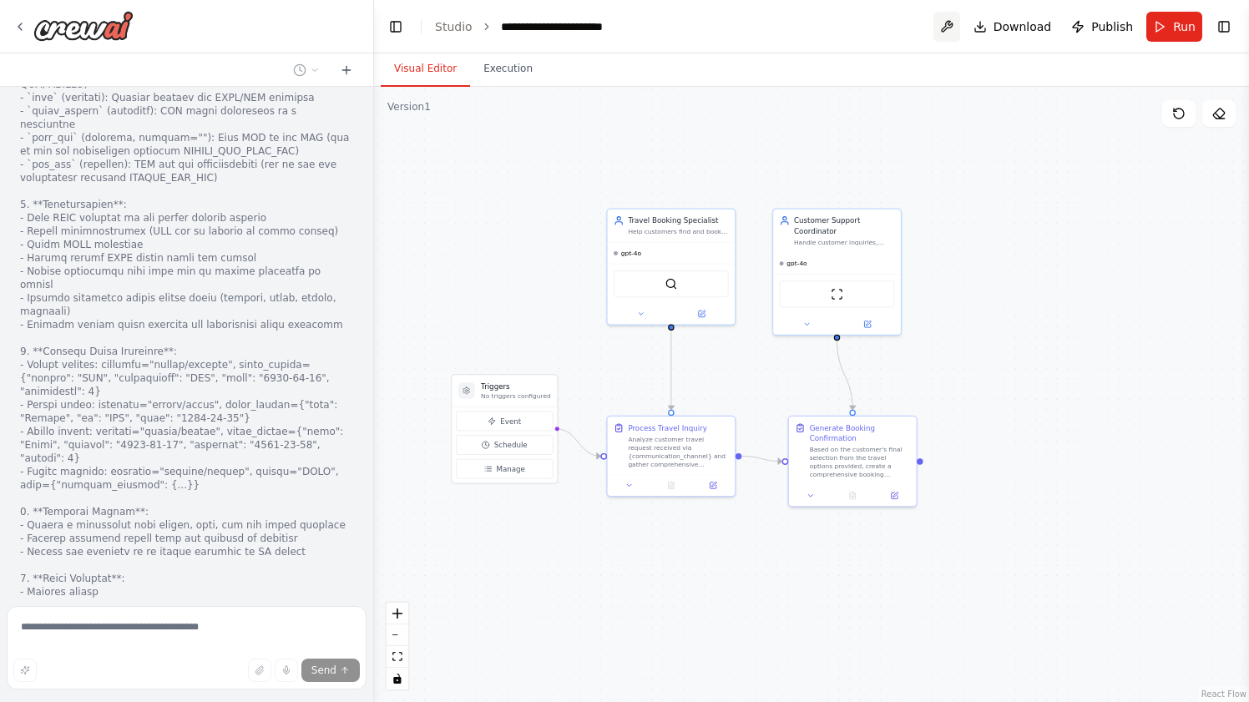
click at [956, 28] on button at bounding box center [946, 27] width 27 height 30
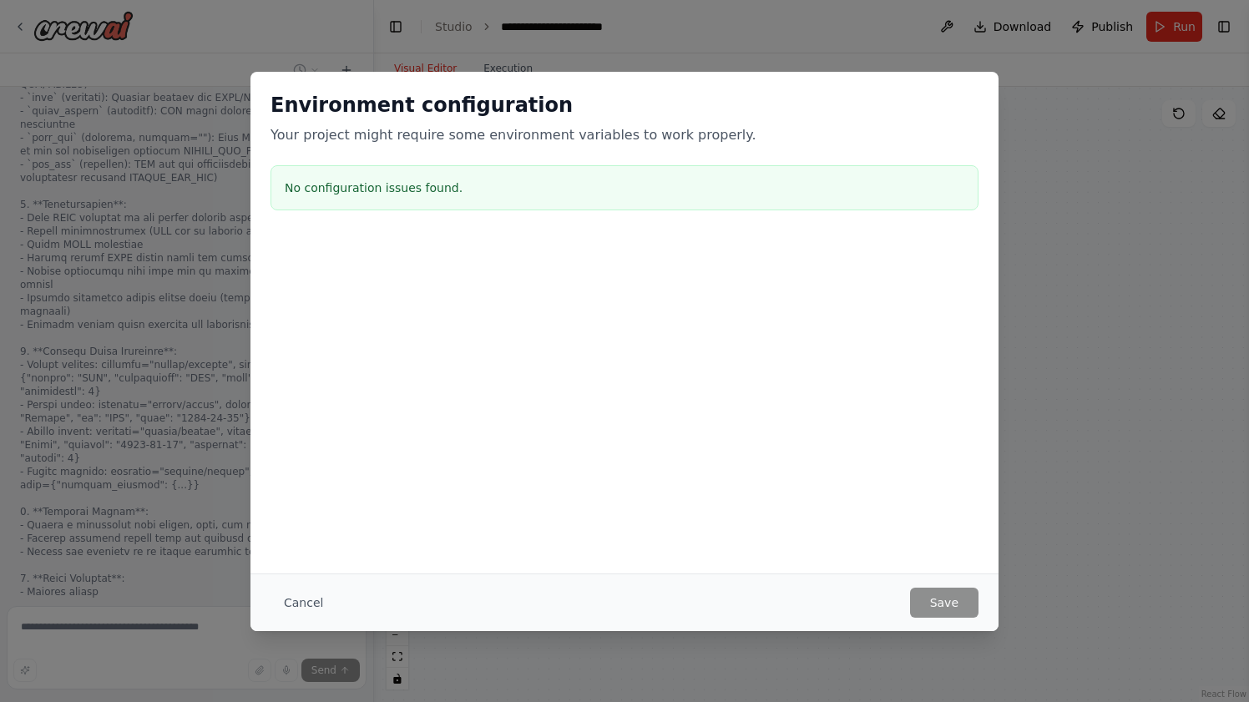
click at [329, 618] on div "Cancel Save" at bounding box center [624, 602] width 748 height 58
click at [315, 608] on button "Cancel" at bounding box center [303, 603] width 66 height 30
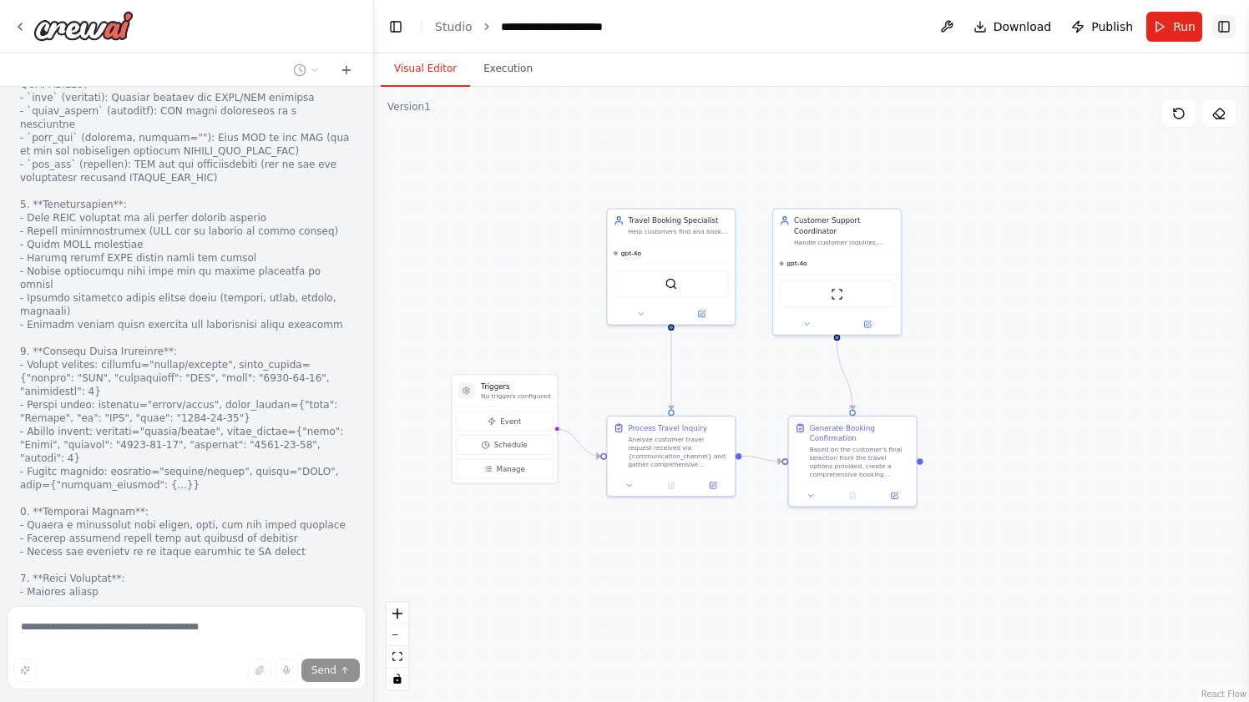
click at [1229, 30] on button "Toggle Right Sidebar" at bounding box center [1223, 26] width 23 height 23
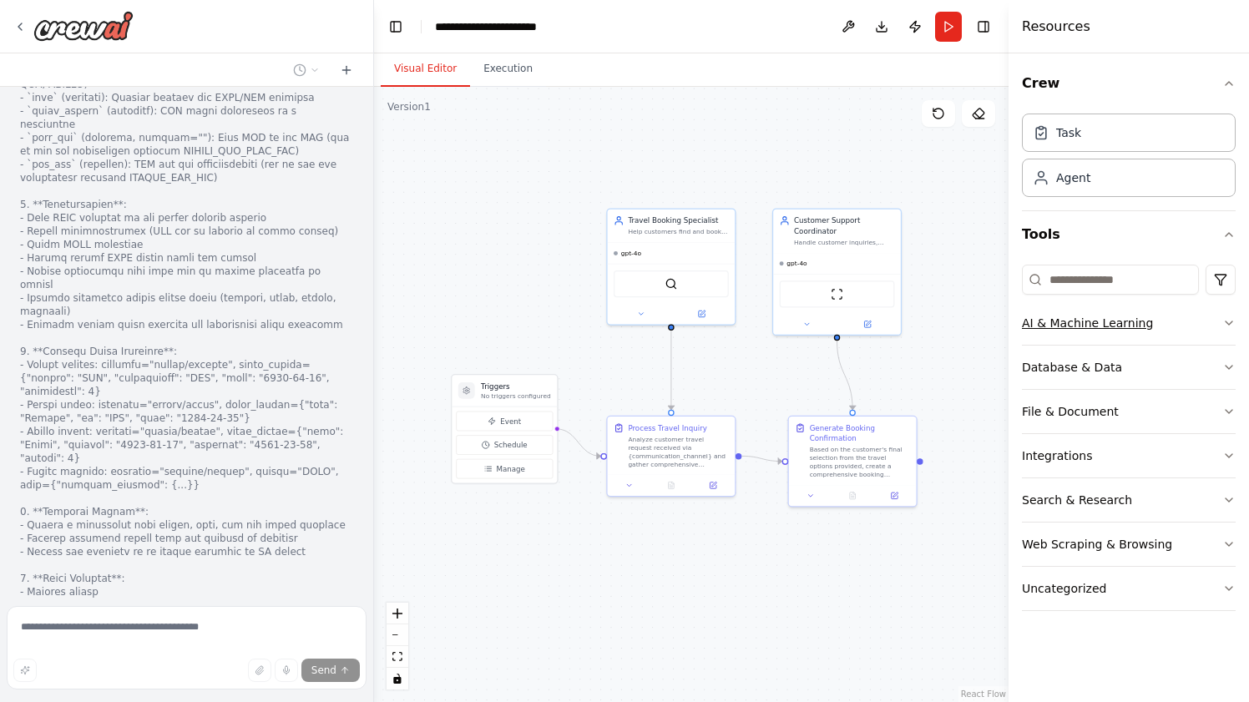
click at [1101, 331] on div "AI & Machine Learning" at bounding box center [1087, 323] width 131 height 17
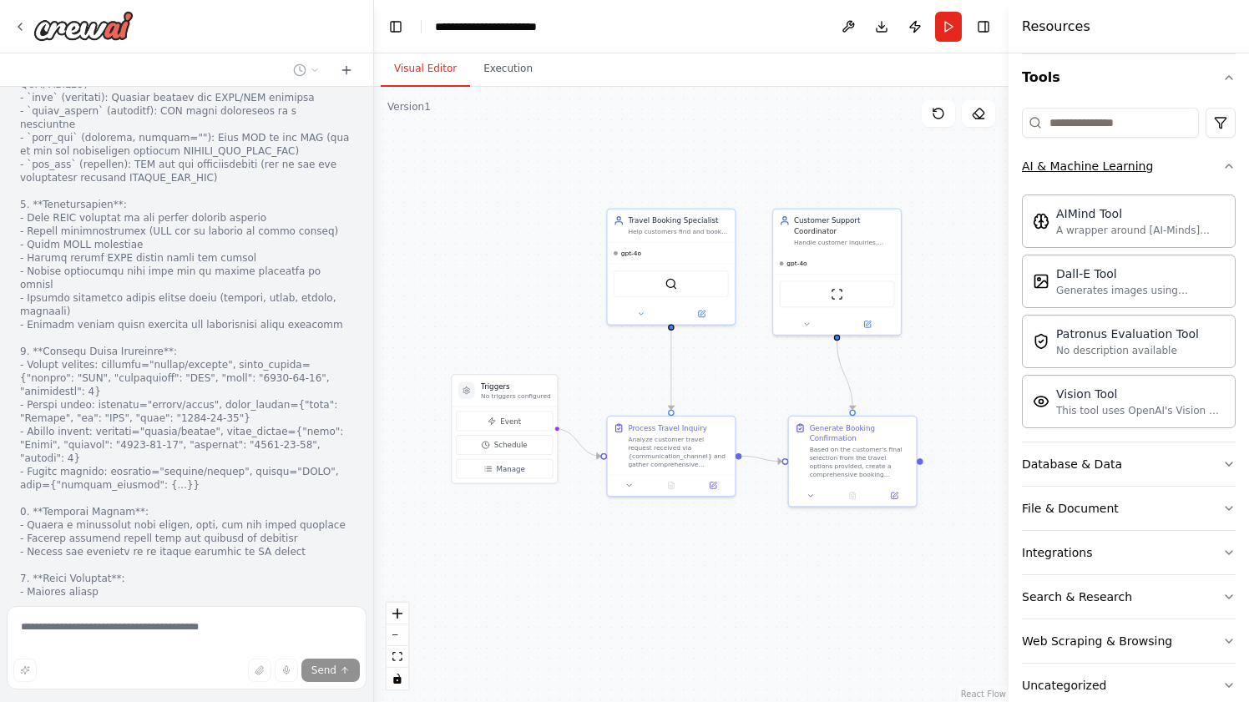
scroll to position [189, 0]
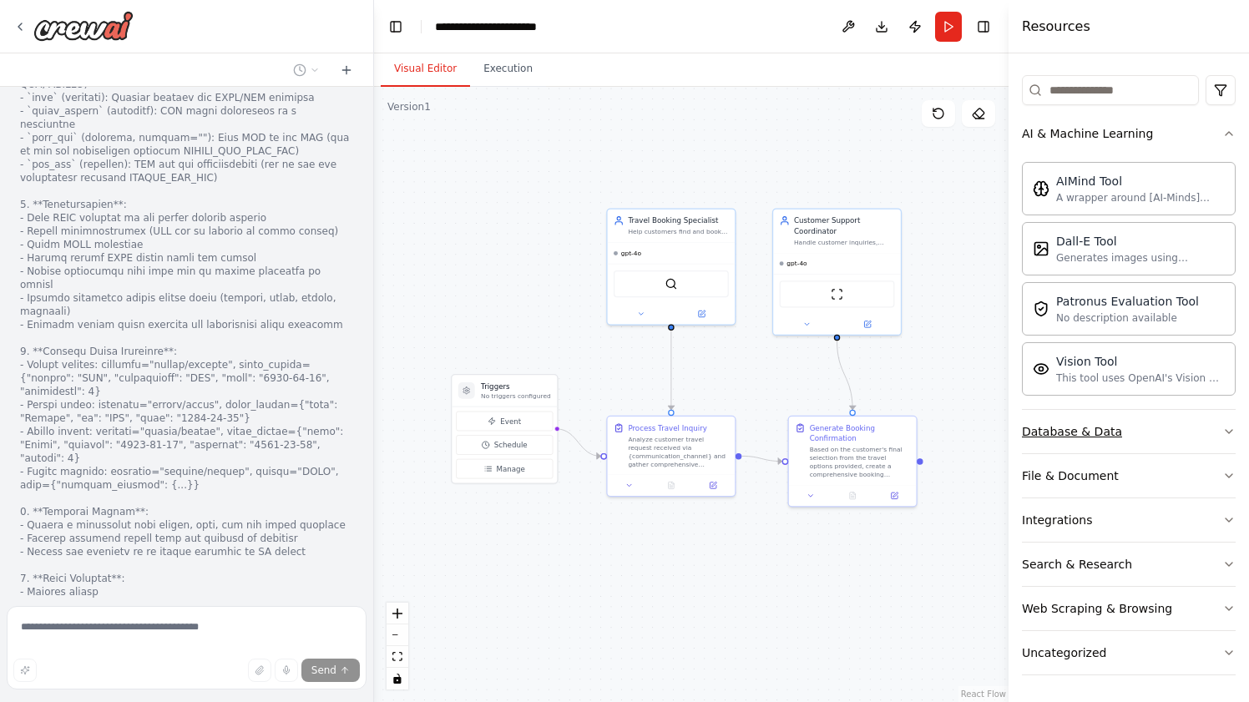
click at [1088, 441] on button "Database & Data" at bounding box center [1129, 431] width 214 height 43
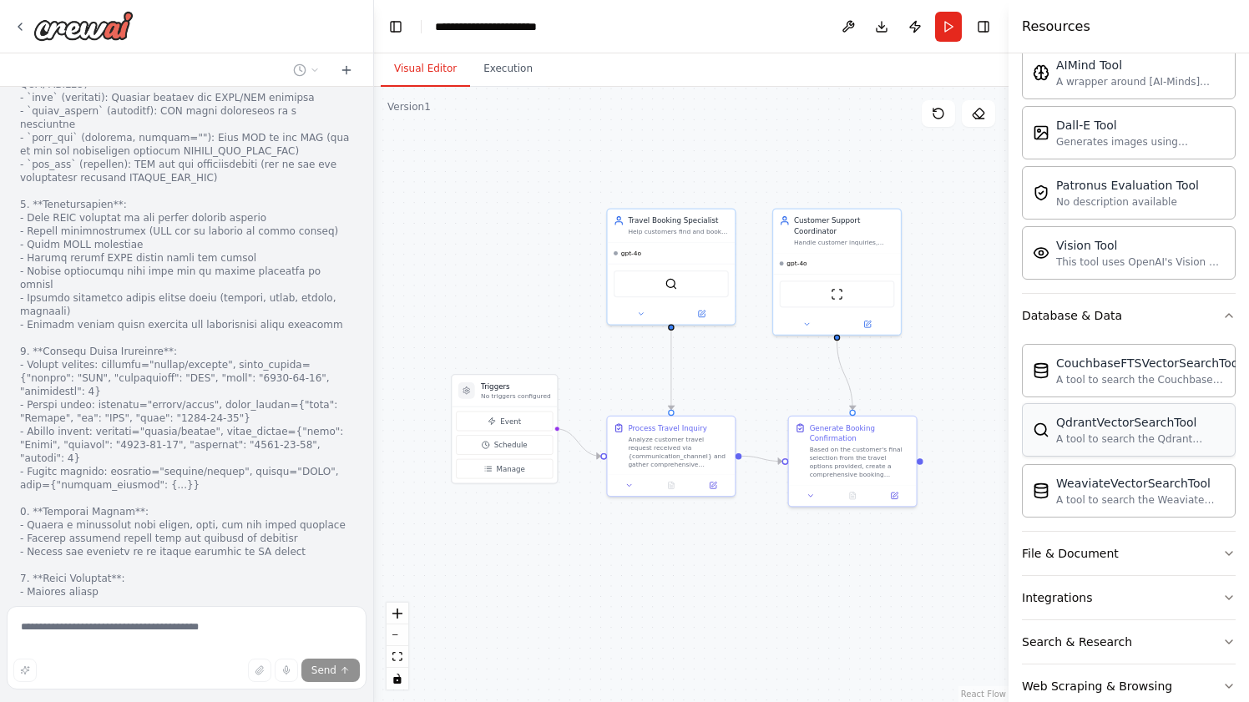
scroll to position [383, 0]
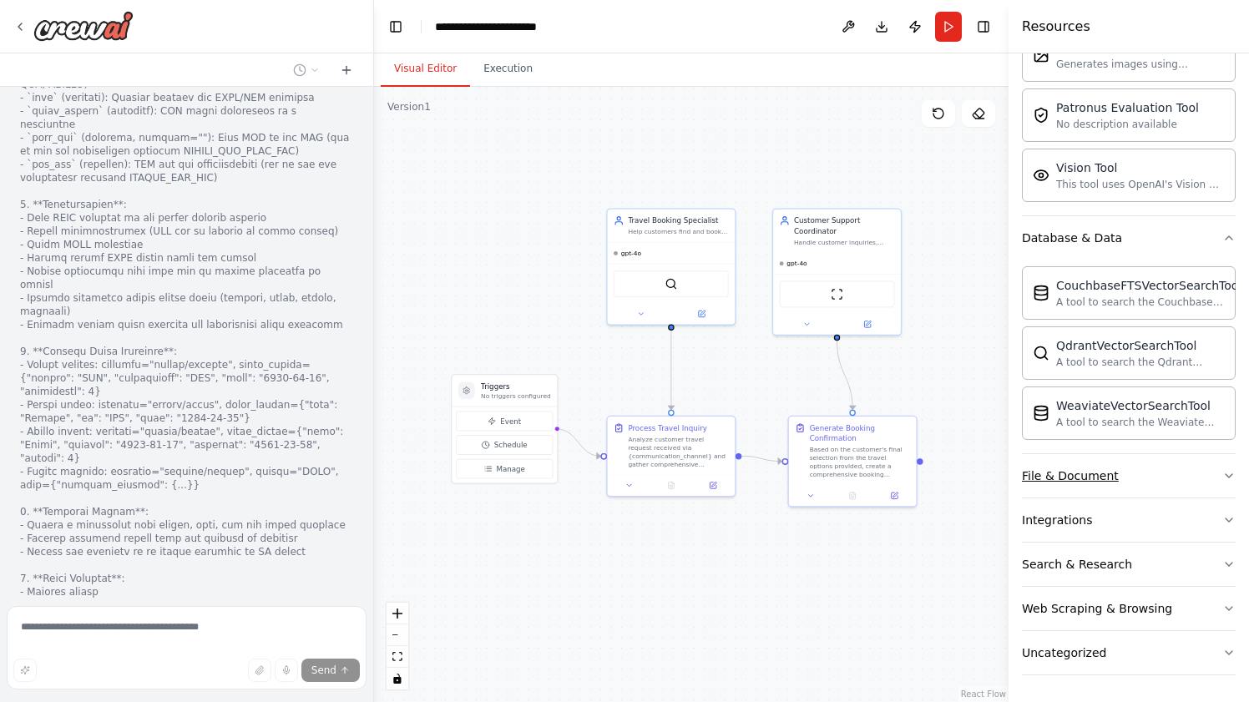
click at [1077, 484] on button "File & Document" at bounding box center [1129, 475] width 214 height 43
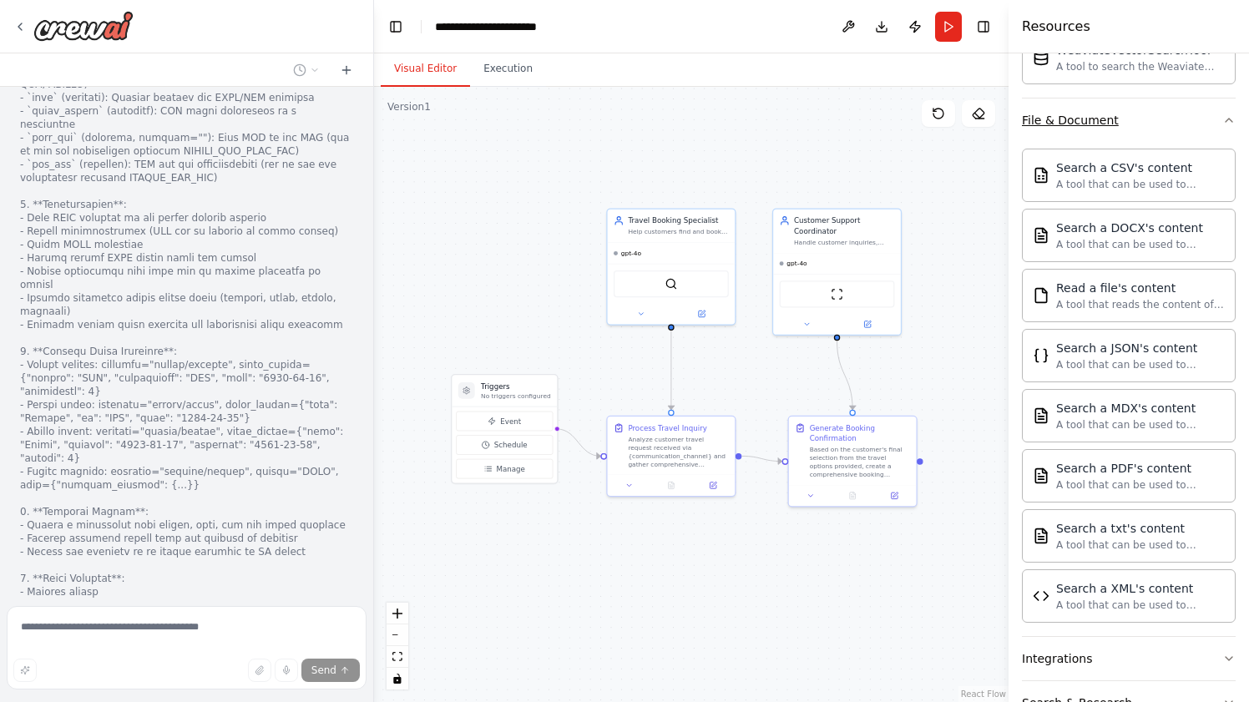
scroll to position [877, 0]
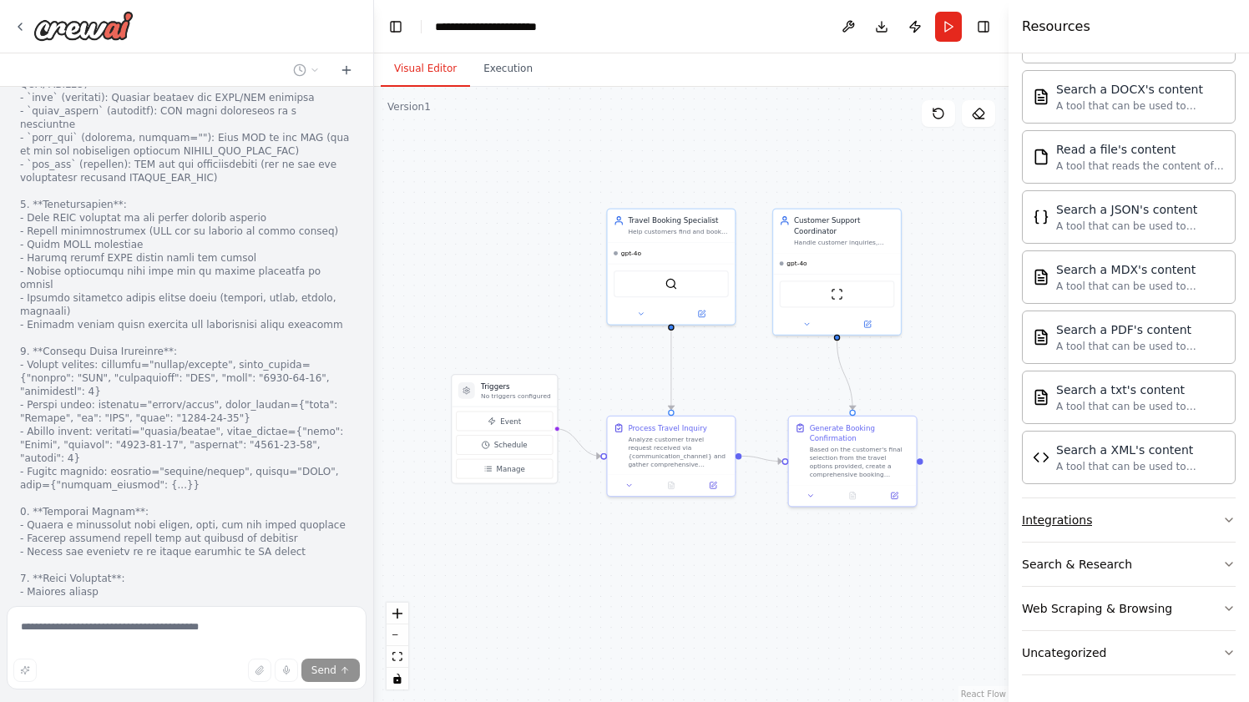
click at [1073, 519] on div "Integrations" at bounding box center [1057, 520] width 70 height 17
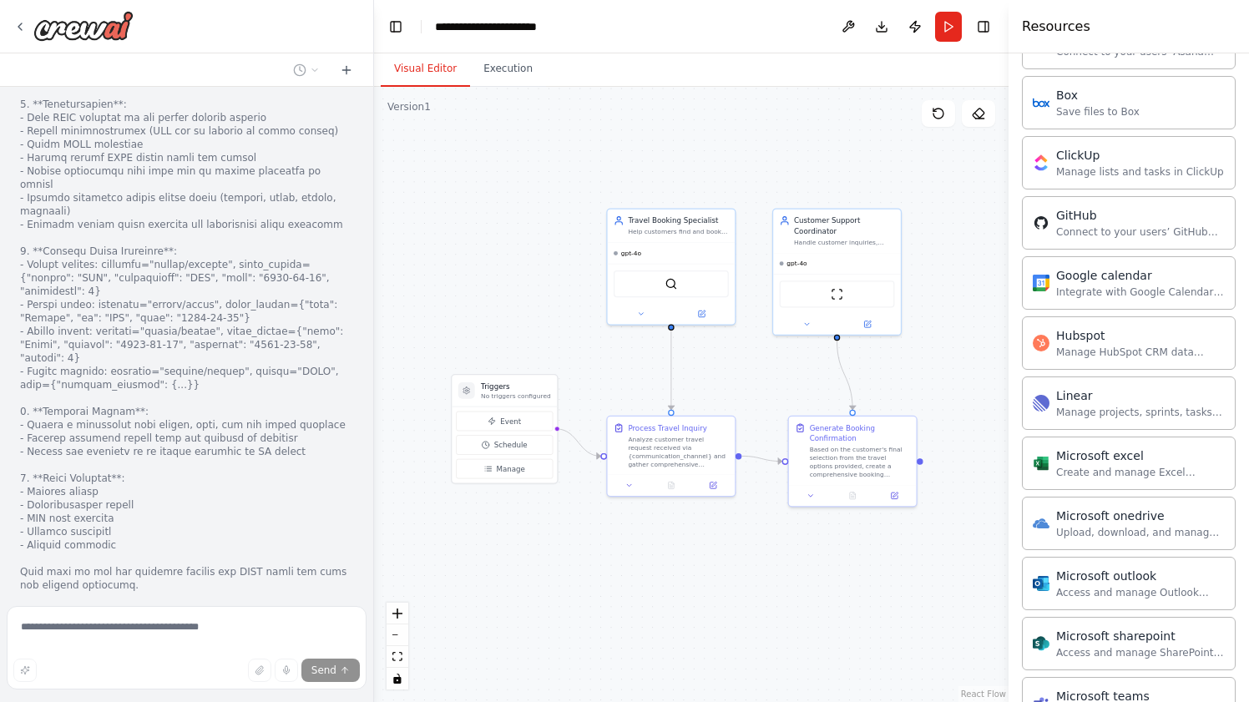
scroll to position [1410, 0]
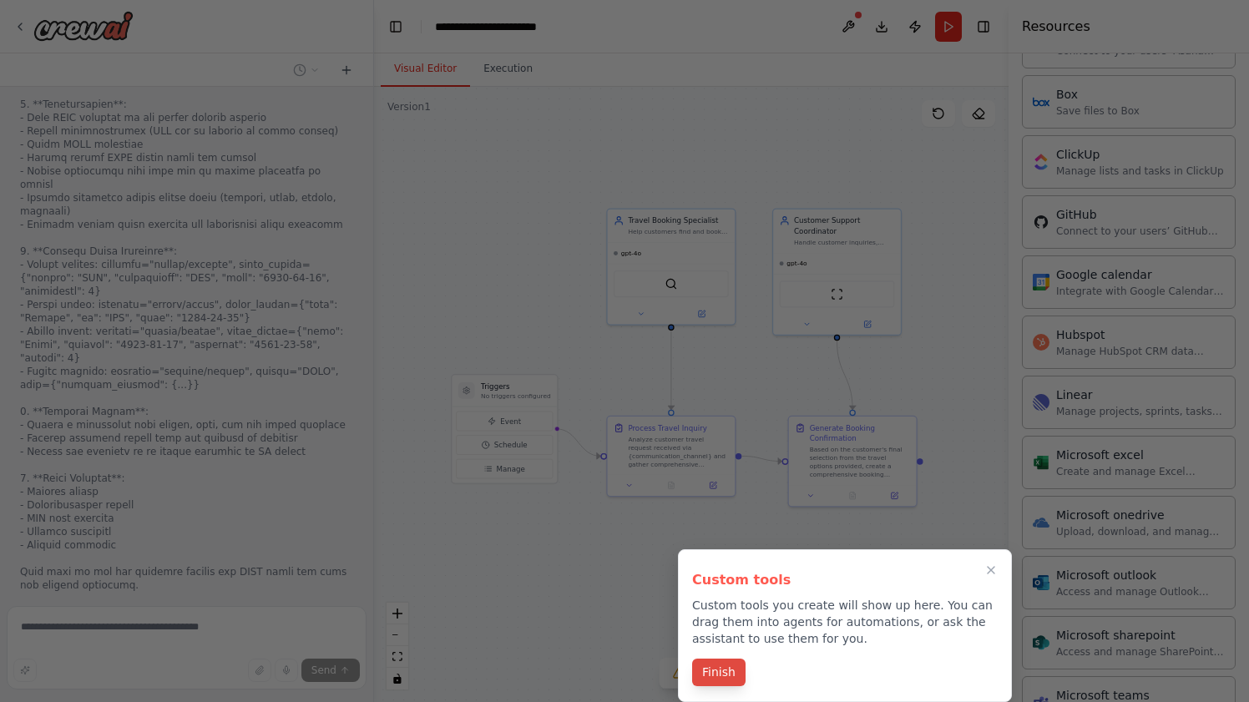
click at [734, 665] on button "Finish" at bounding box center [718, 673] width 53 height 28
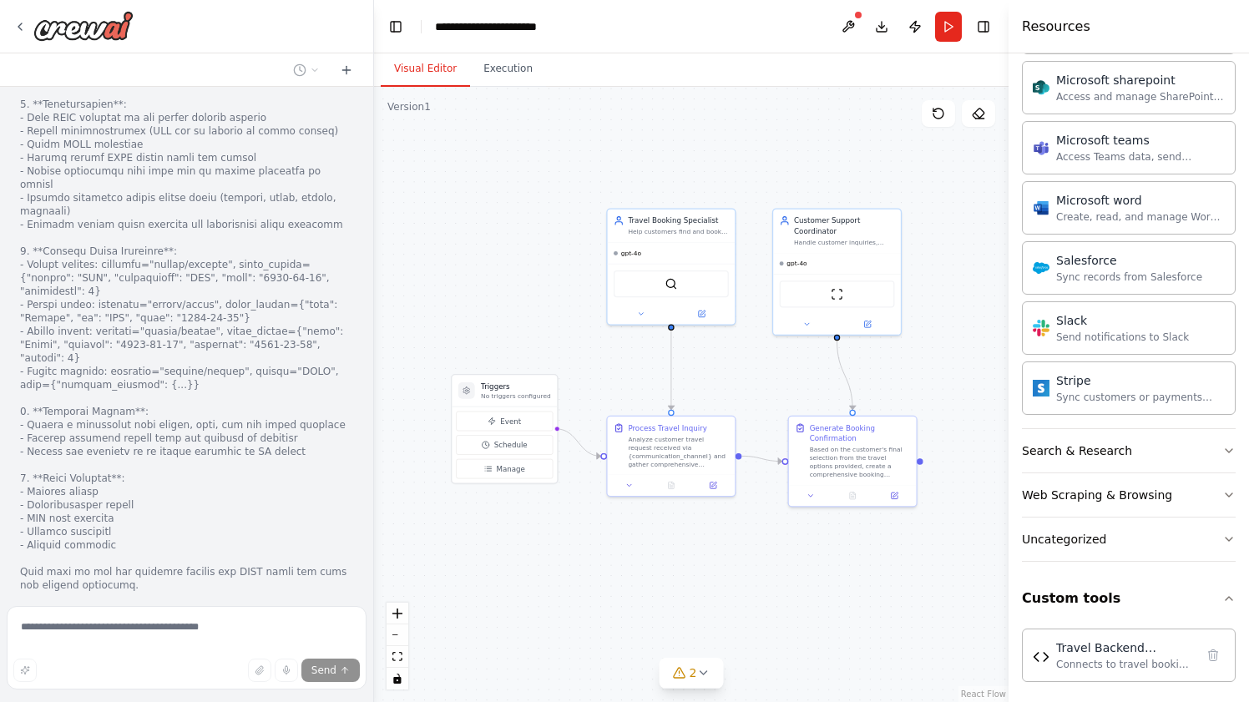
scroll to position [1972, 0]
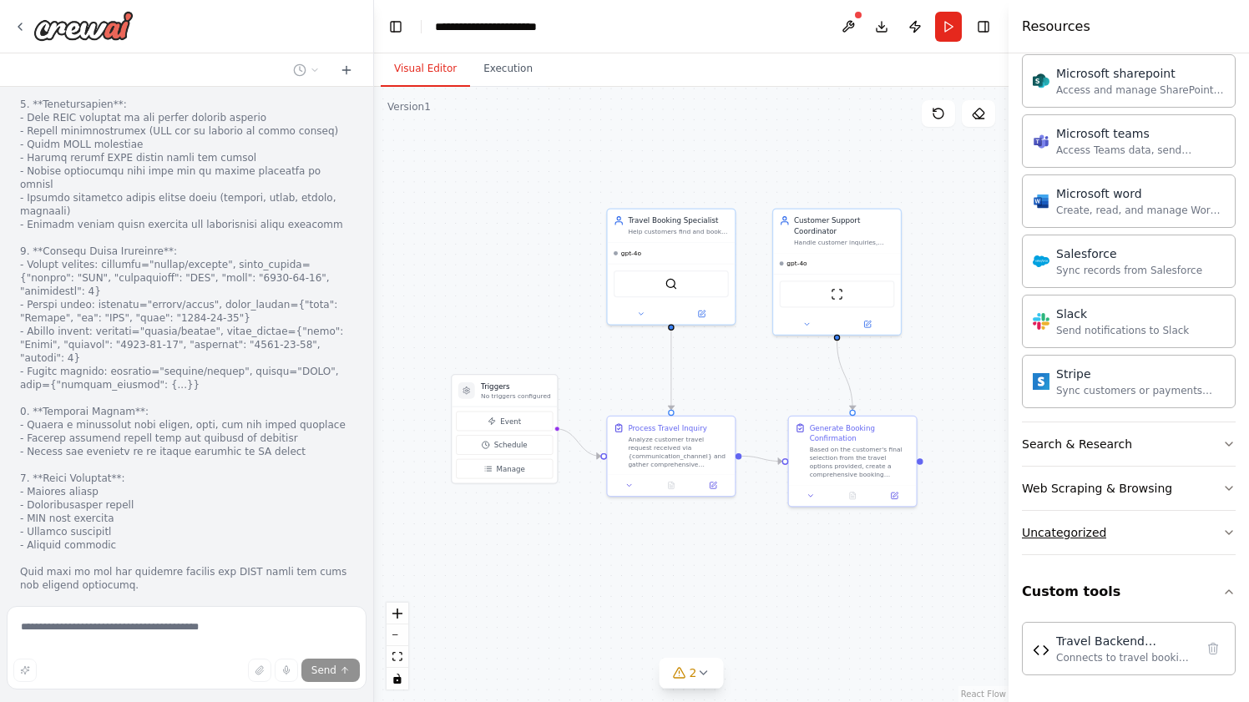
click at [1067, 532] on div "Uncategorized" at bounding box center [1064, 532] width 84 height 17
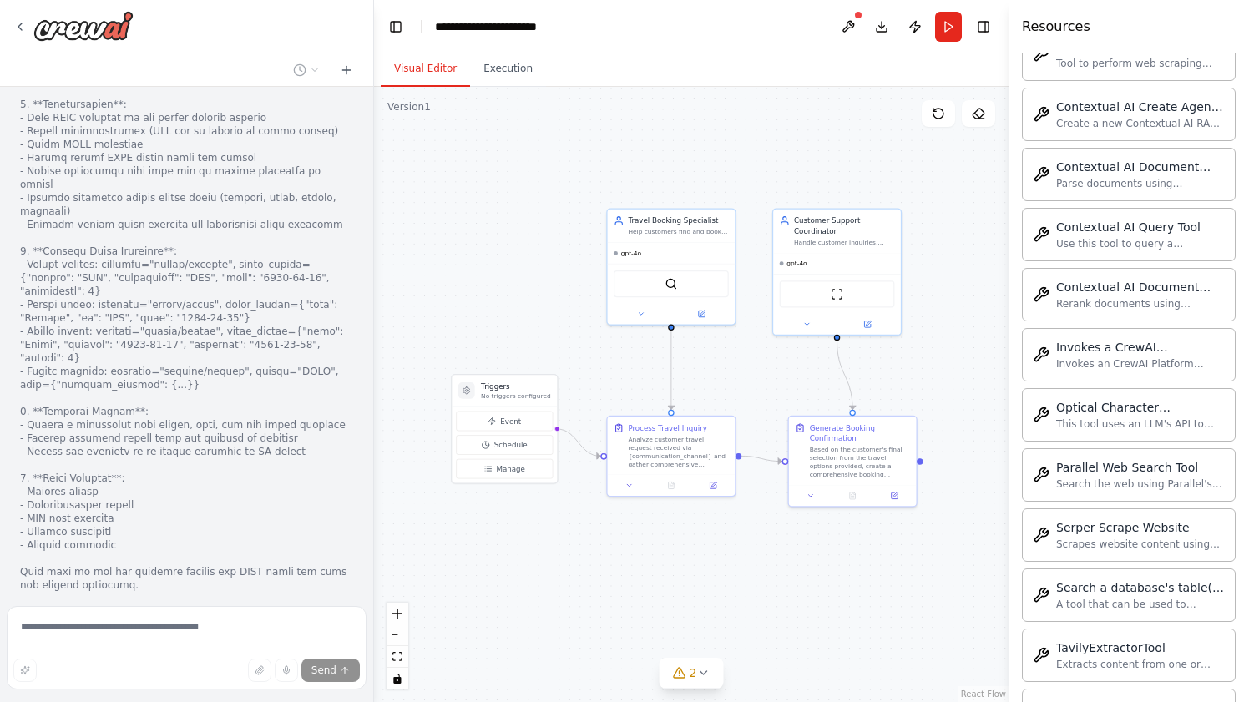
scroll to position [2887, 0]
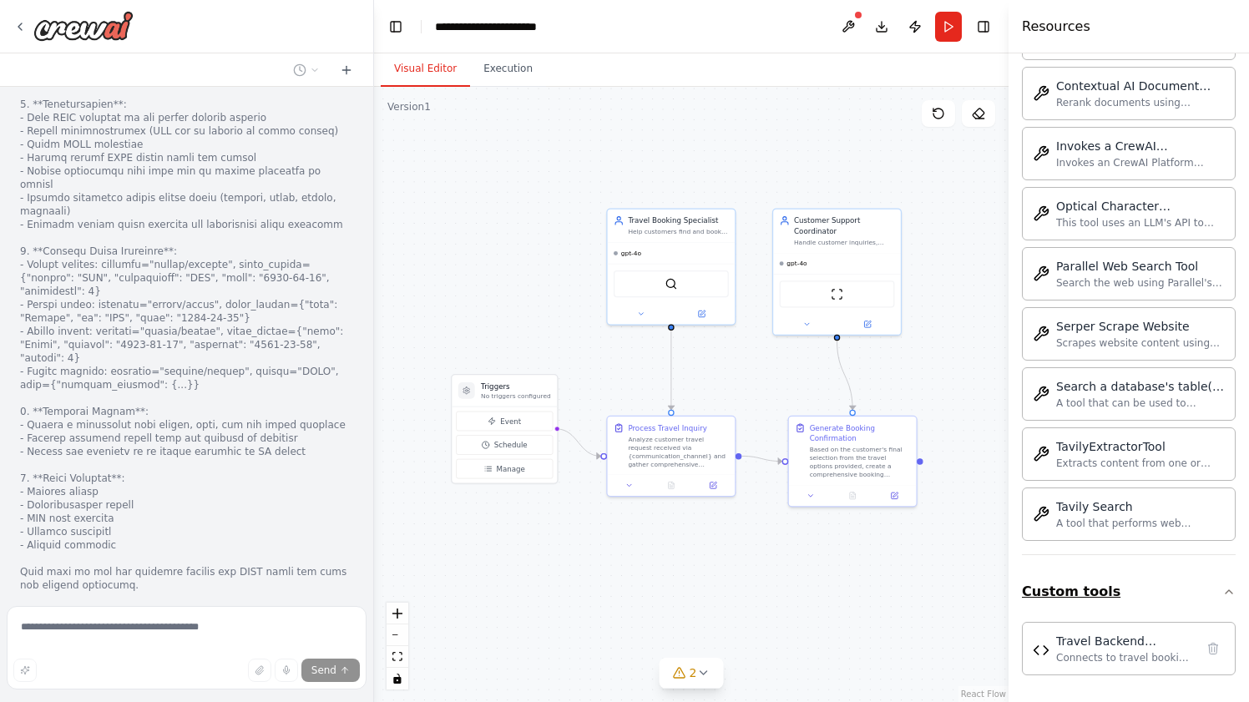
click at [1088, 598] on button "Custom tools" at bounding box center [1129, 591] width 214 height 47
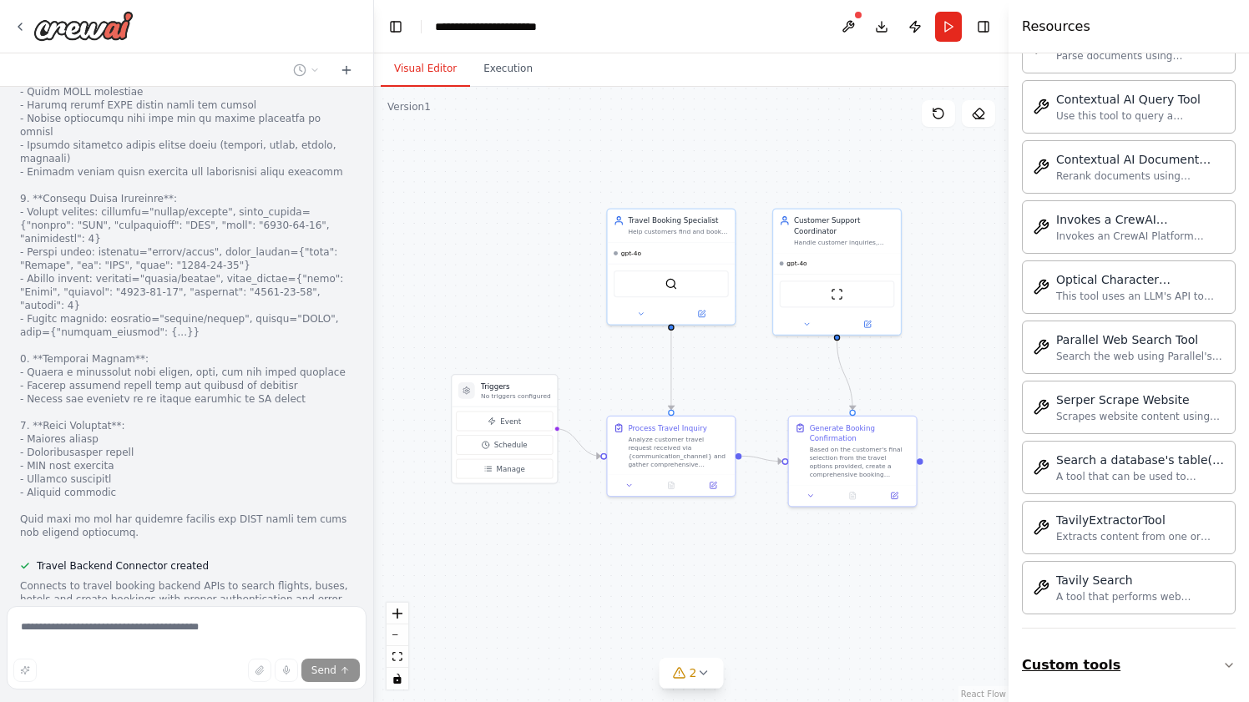
scroll to position [3353, 0]
click at [1064, 661] on button "Custom tools" at bounding box center [1129, 665] width 214 height 47
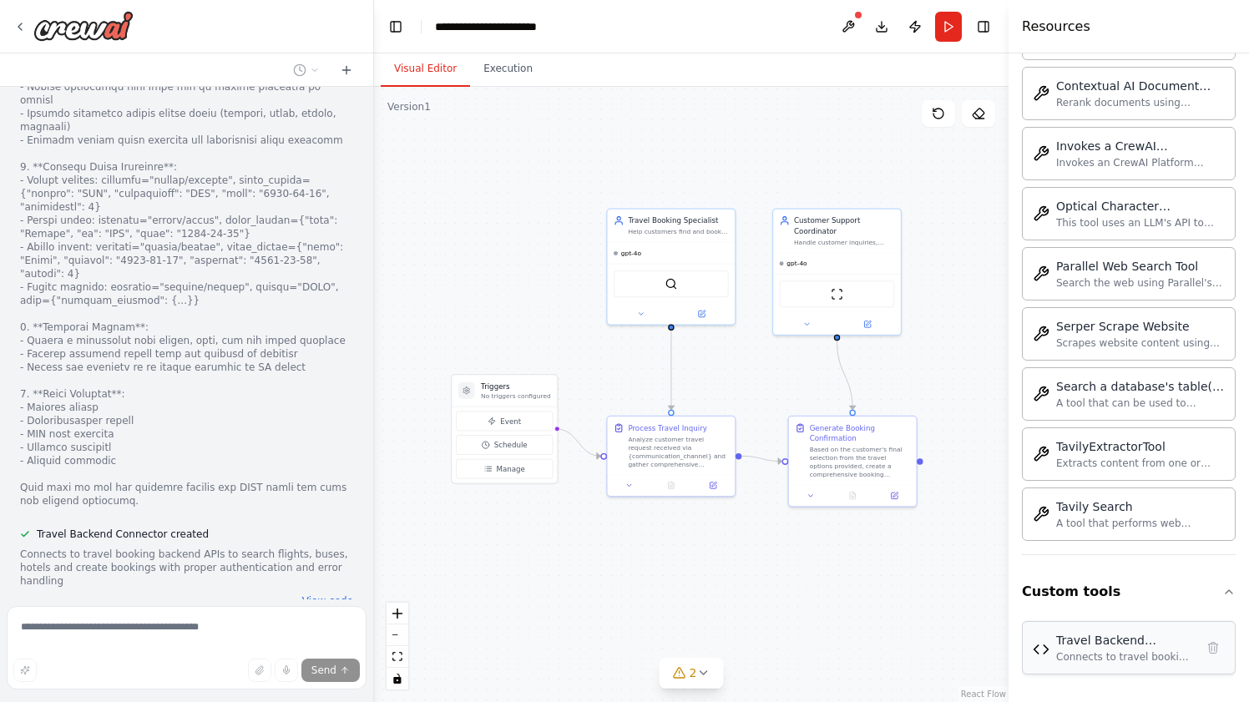
scroll to position [3383, 0]
click at [1108, 654] on div "Connects to travel booking backend APIs to search flights, buses, hotels and cr…" at bounding box center [1125, 656] width 139 height 13
click at [1043, 652] on img at bounding box center [1040, 649] width 17 height 17
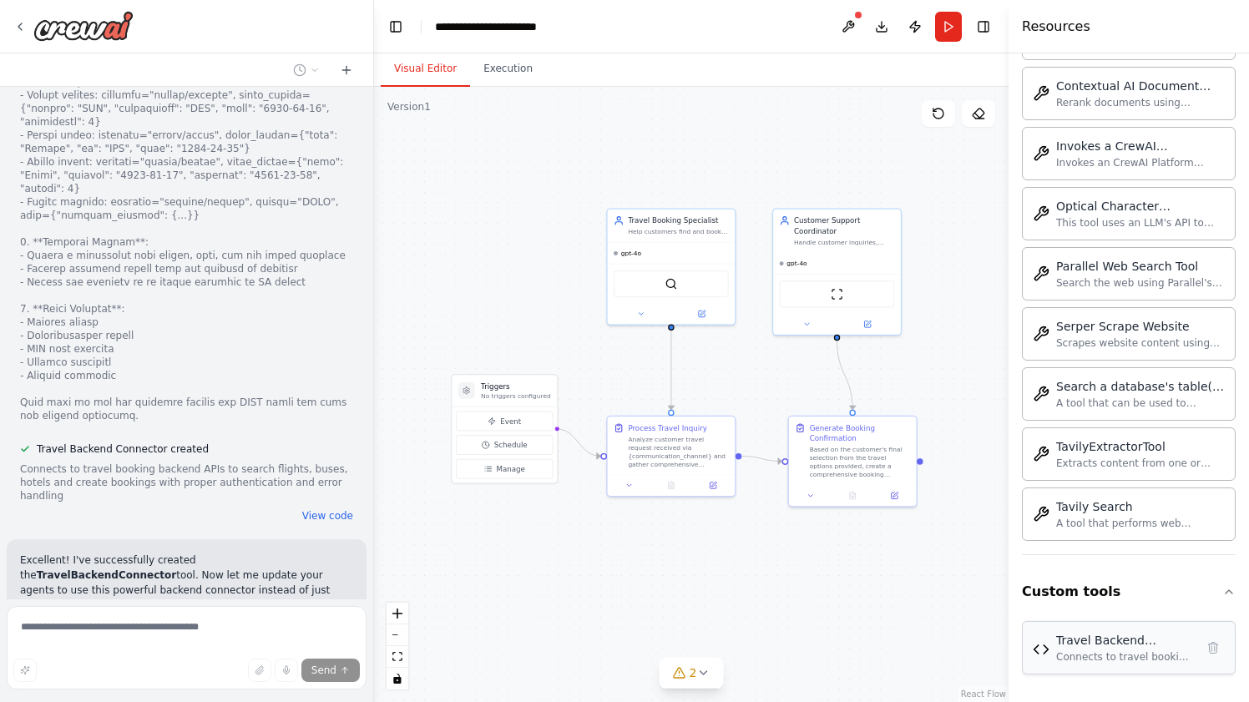
click at [1101, 660] on div "Connects to travel booking backend APIs to search flights, buses, hotels and cr…" at bounding box center [1125, 656] width 139 height 13
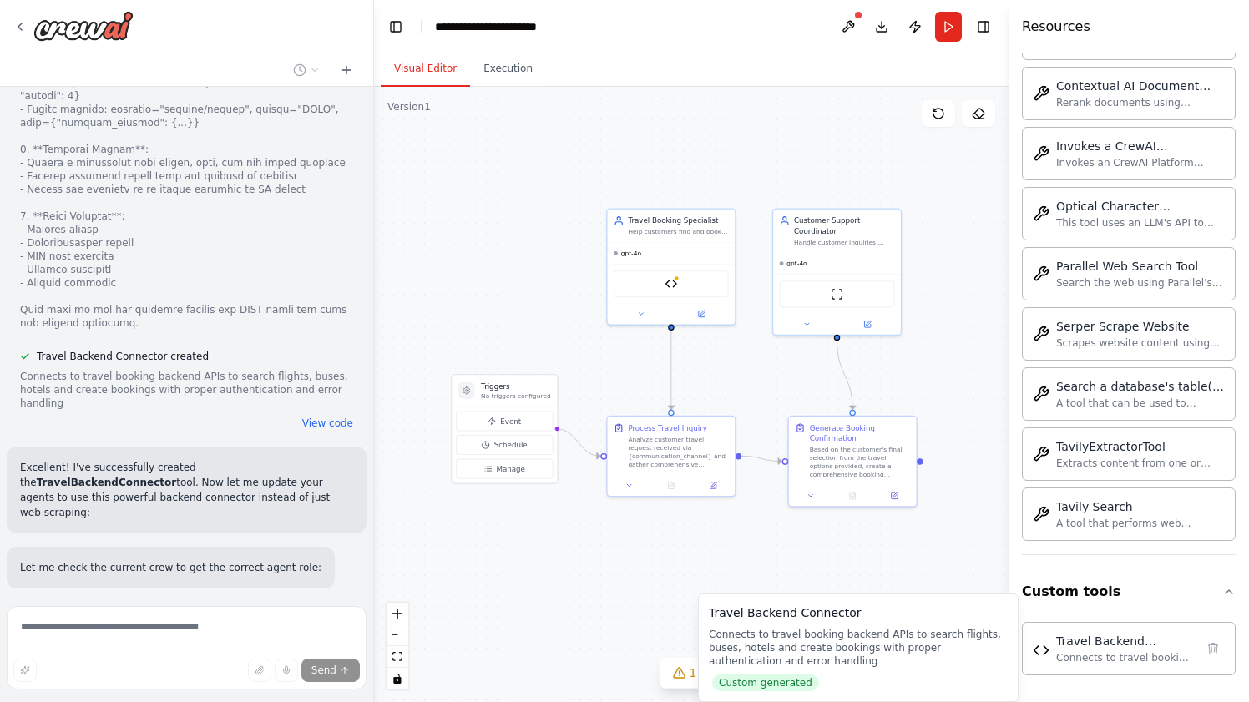
scroll to position [3575, 0]
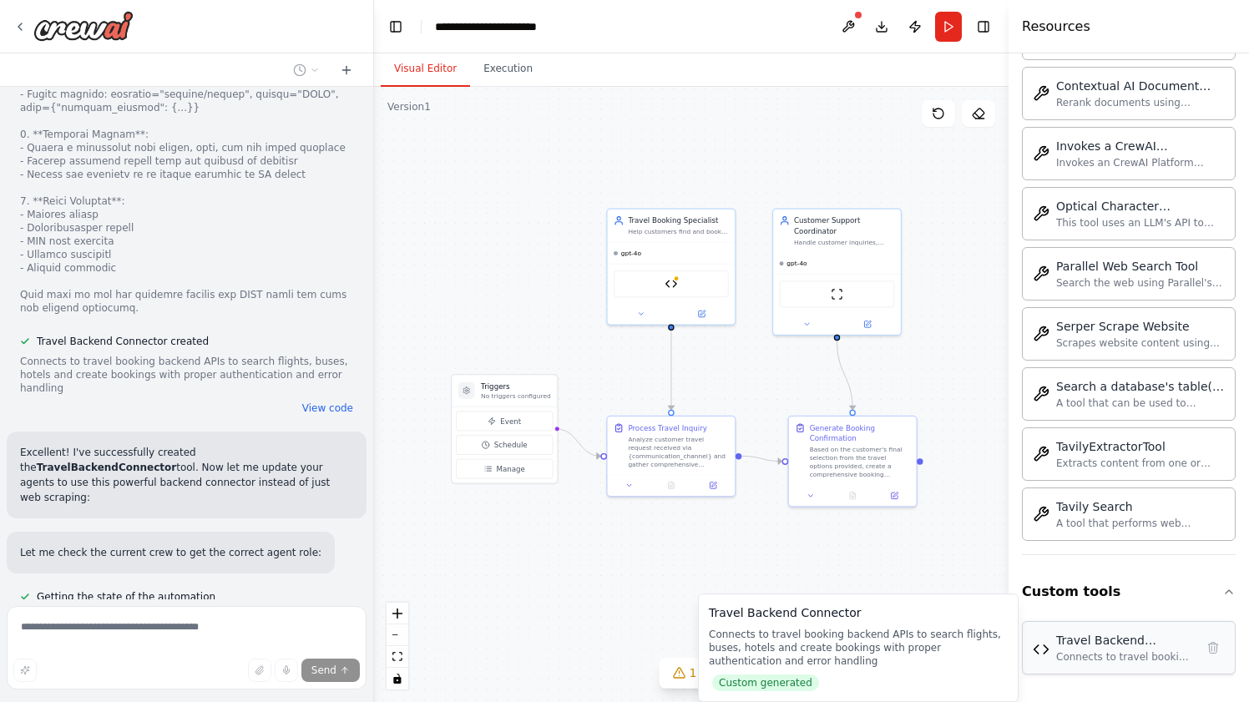
click at [1042, 648] on img at bounding box center [1040, 649] width 17 height 17
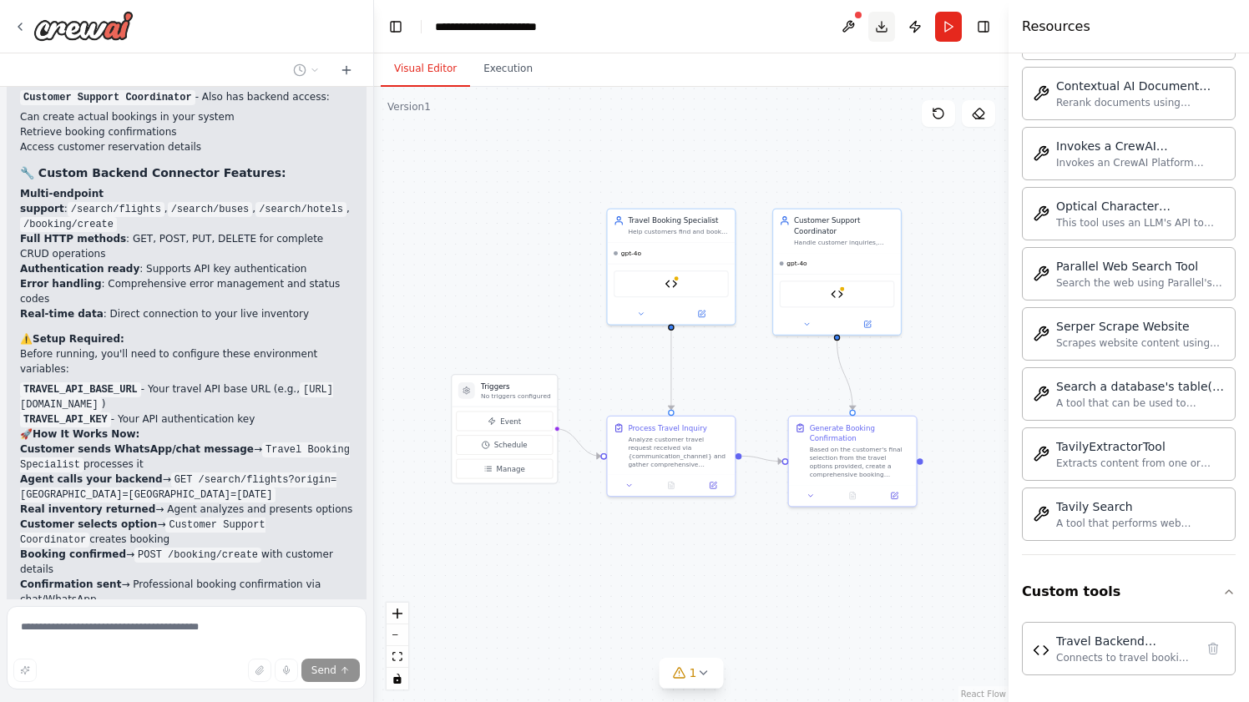
scroll to position [4616, 0]
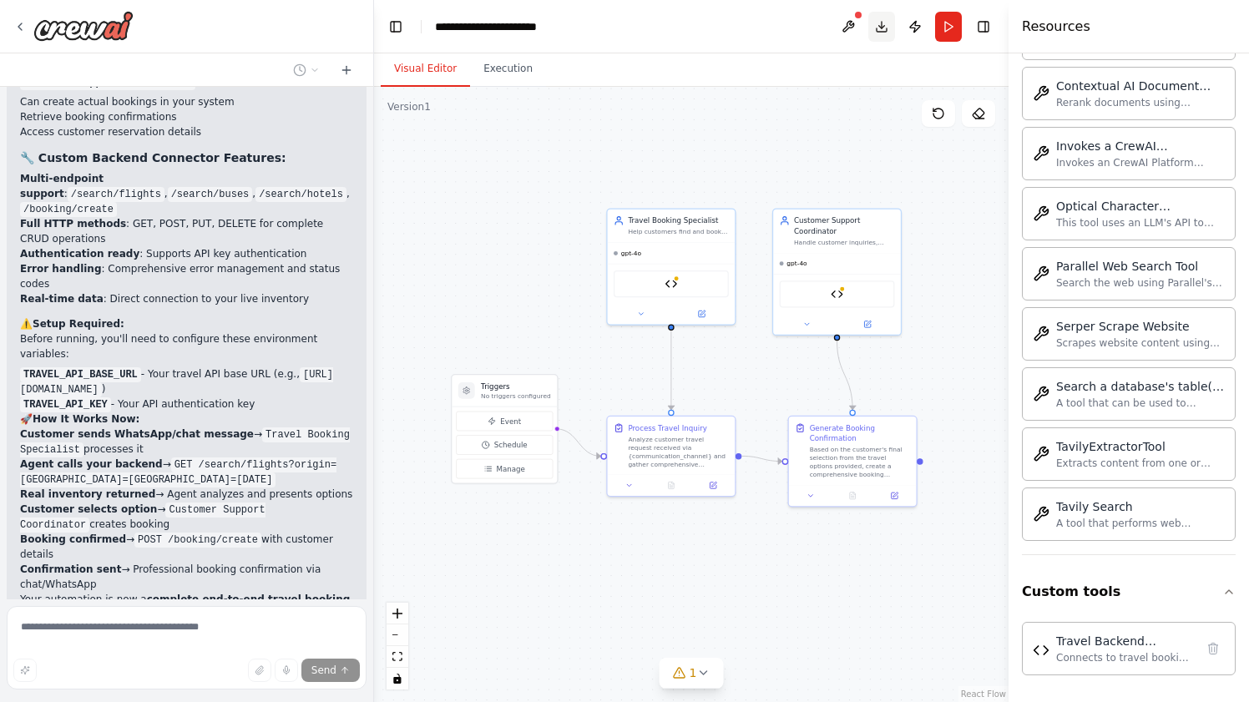
click at [886, 29] on button "Download" at bounding box center [881, 27] width 27 height 30
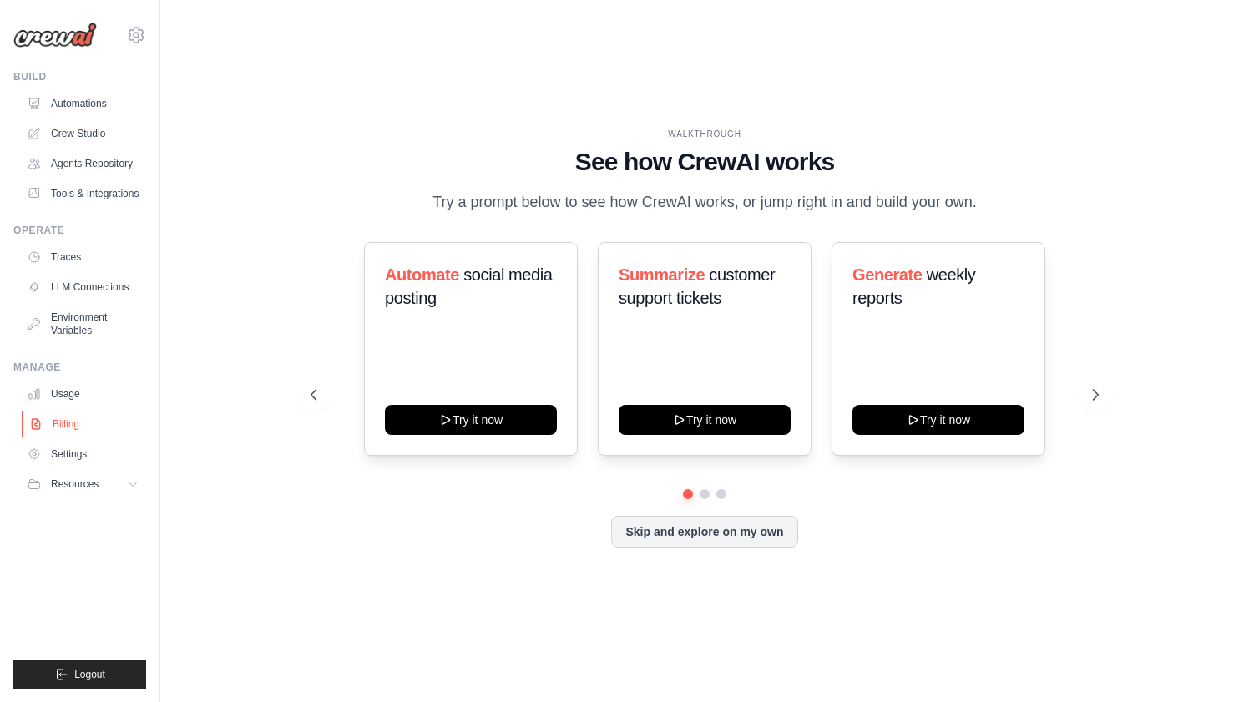
click at [102, 421] on link "Billing" at bounding box center [85, 424] width 126 height 27
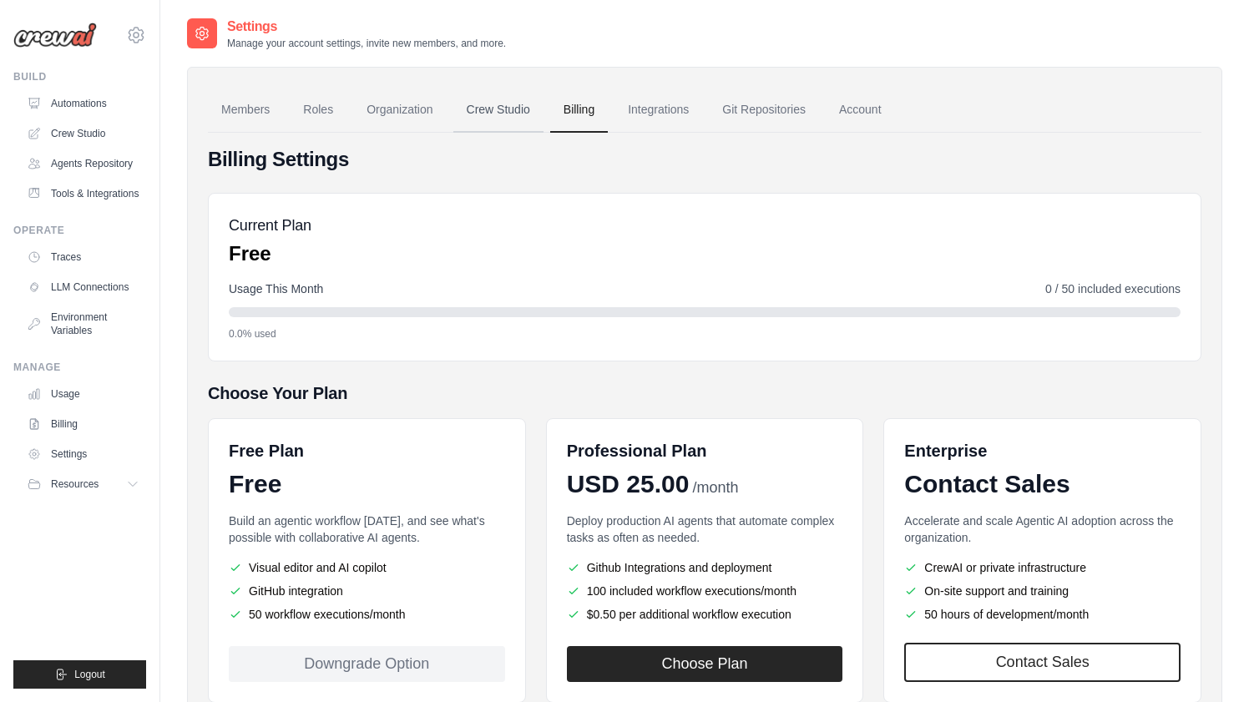
click at [497, 110] on link "Crew Studio" at bounding box center [498, 110] width 90 height 45
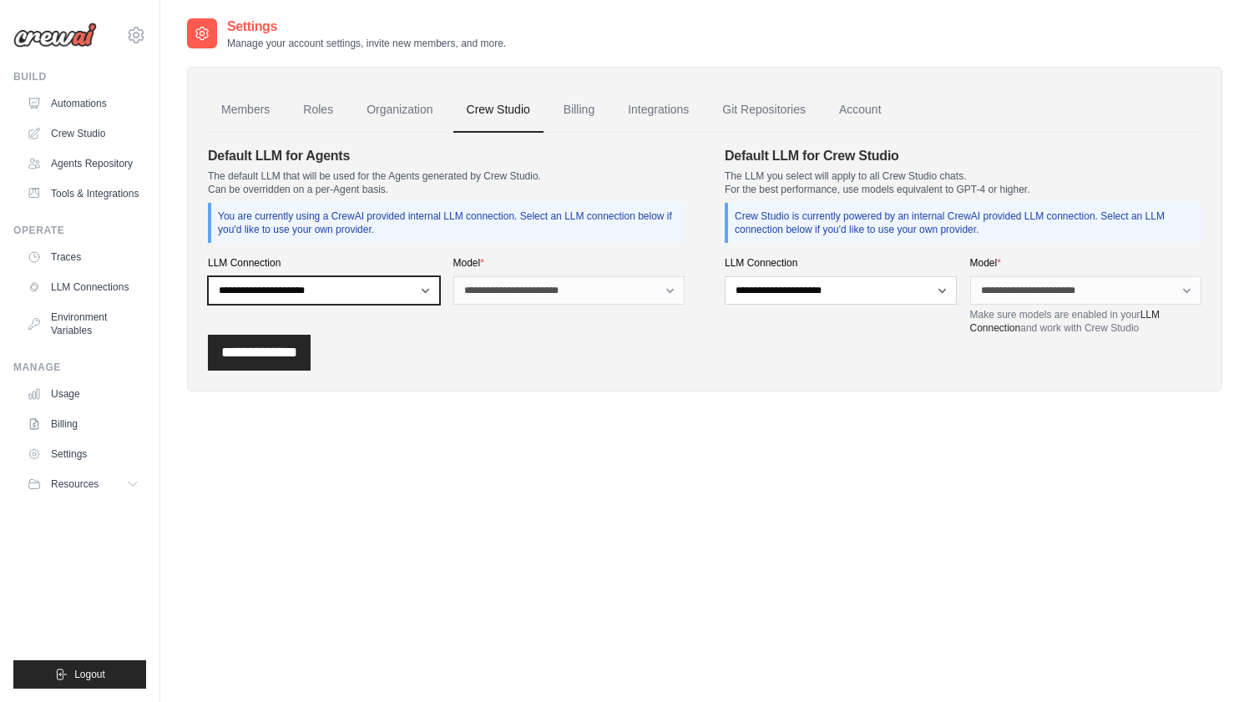
click at [369, 299] on select "**********" at bounding box center [324, 290] width 232 height 28
click at [208, 276] on select "**********" at bounding box center [324, 290] width 232 height 28
click at [862, 106] on link "Account" at bounding box center [859, 110] width 69 height 45
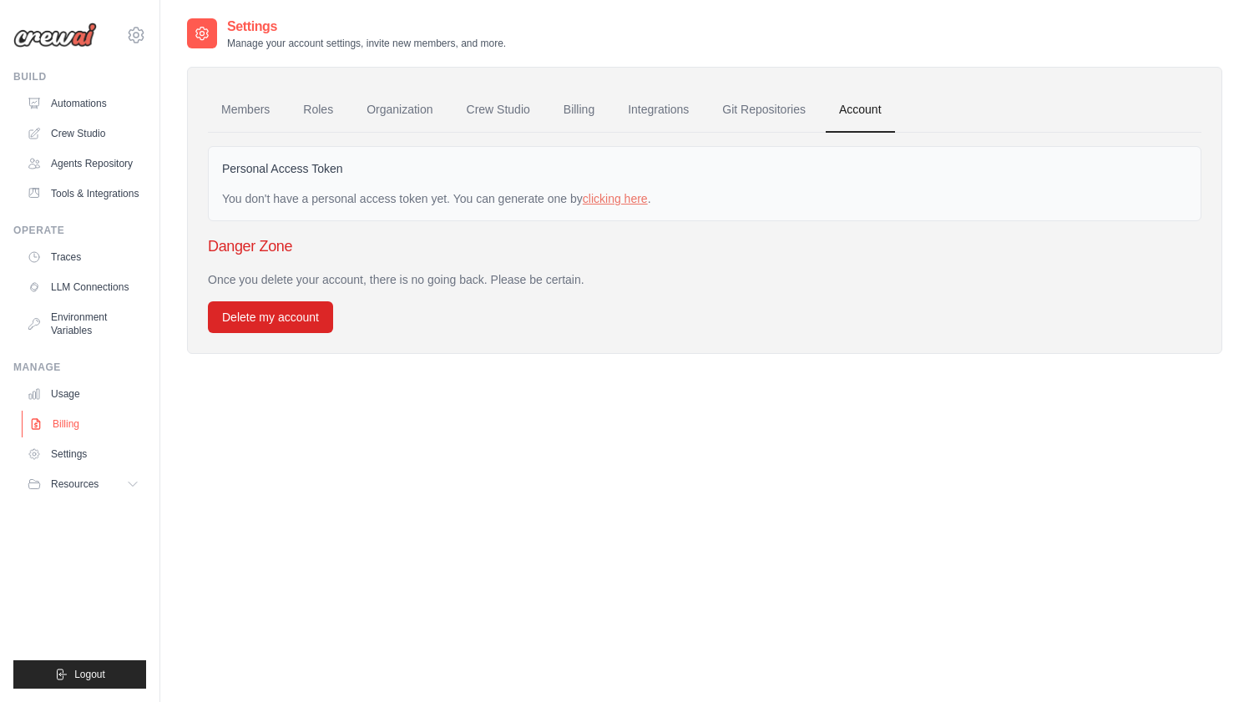
click at [60, 426] on link "Billing" at bounding box center [85, 424] width 126 height 27
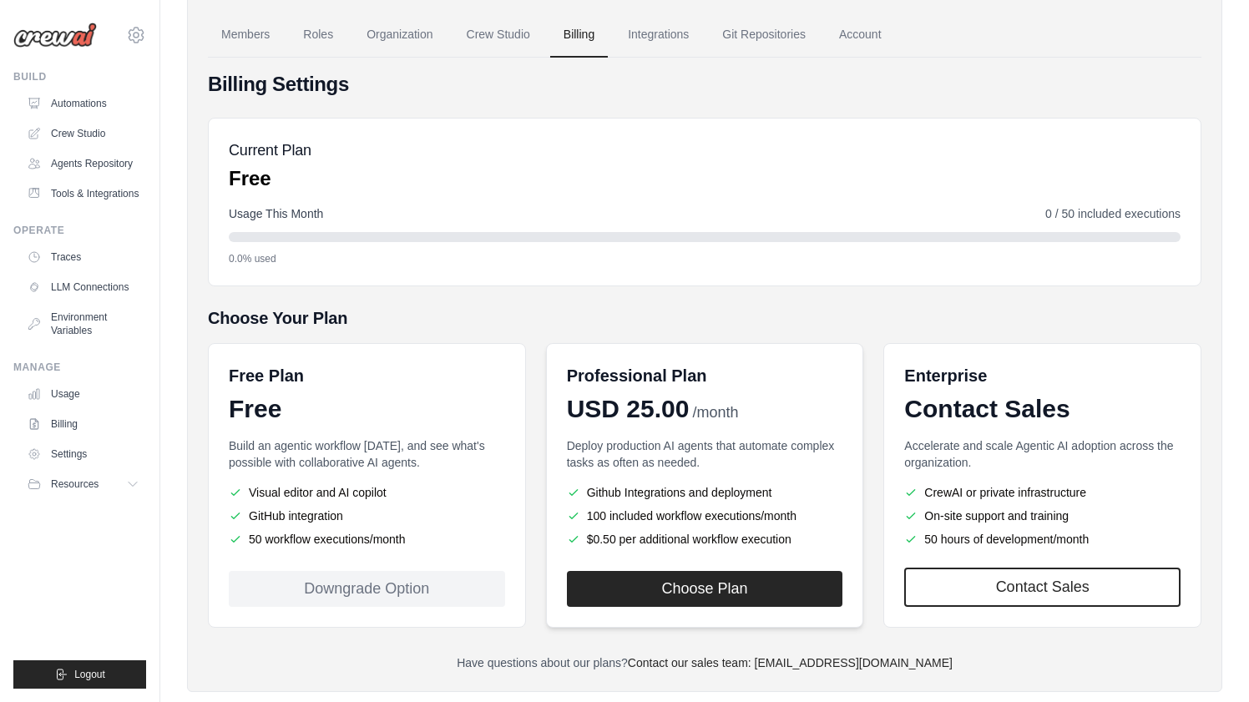
scroll to position [108, 0]
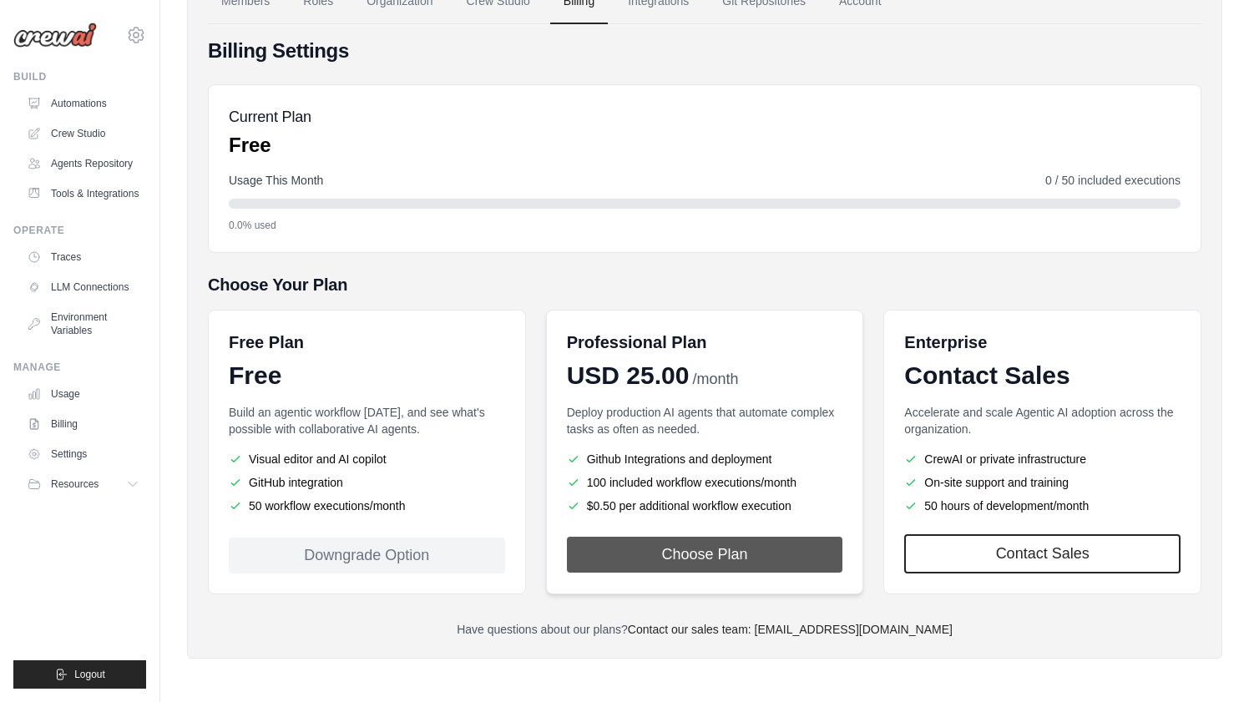
click at [714, 562] on button "Choose Plan" at bounding box center [705, 555] width 276 height 36
